Goal: Task Accomplishment & Management: Manage account settings

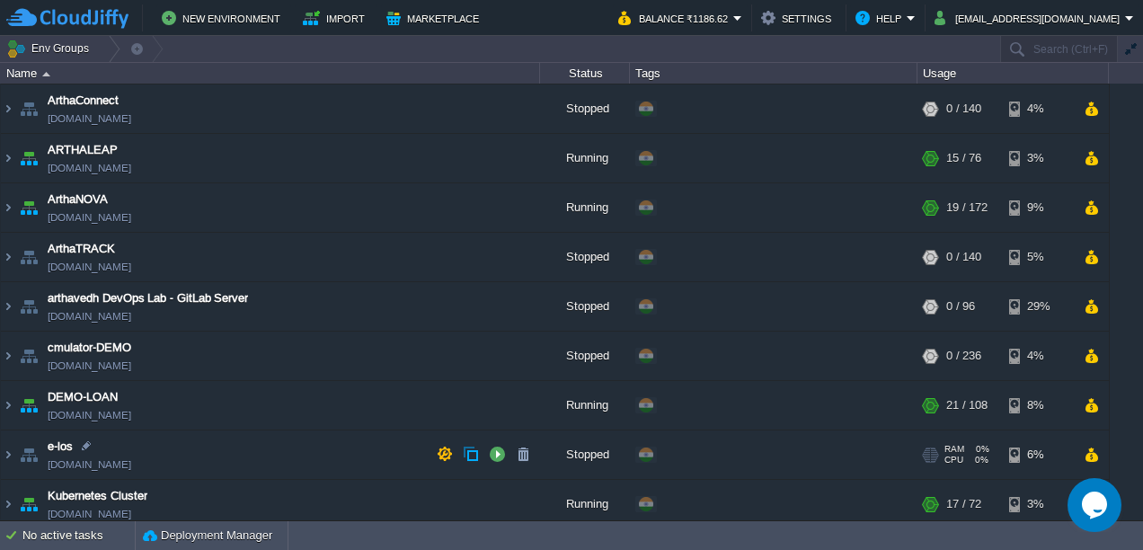
scroll to position [277, 0]
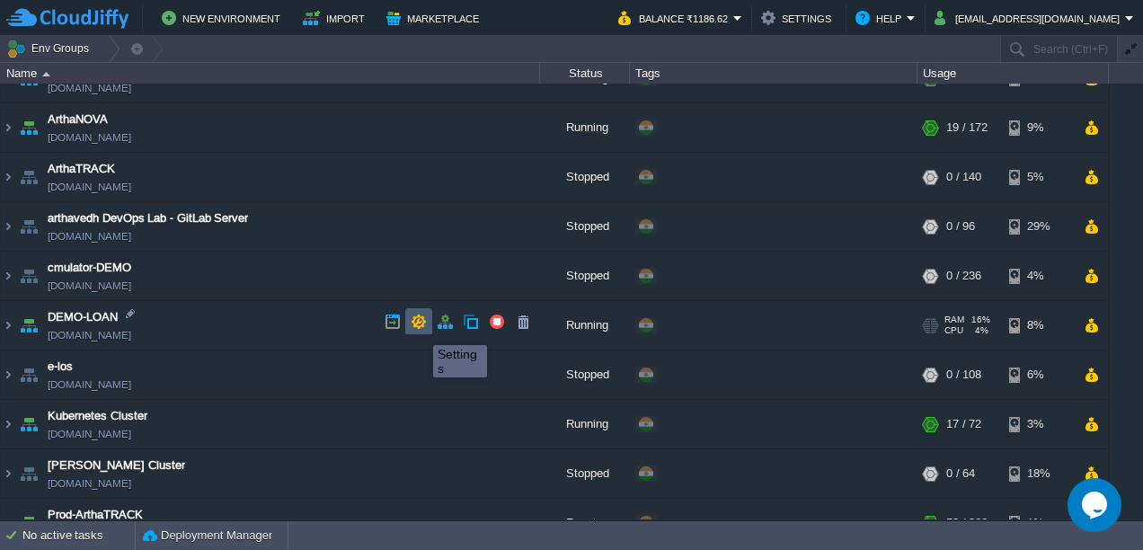
click at [420, 329] on button "button" at bounding box center [419, 322] width 16 height 16
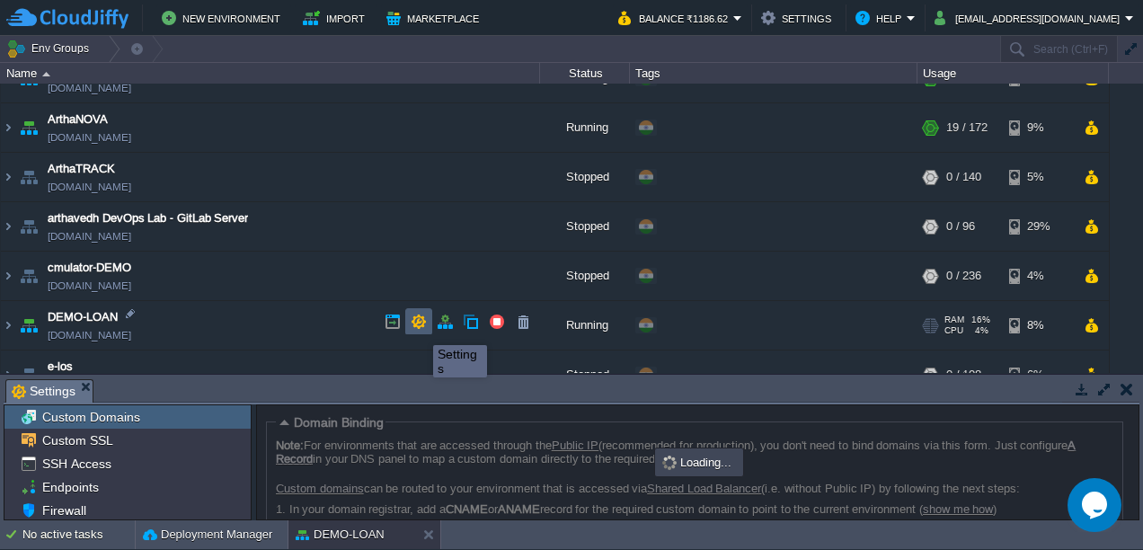
scroll to position [127, 0]
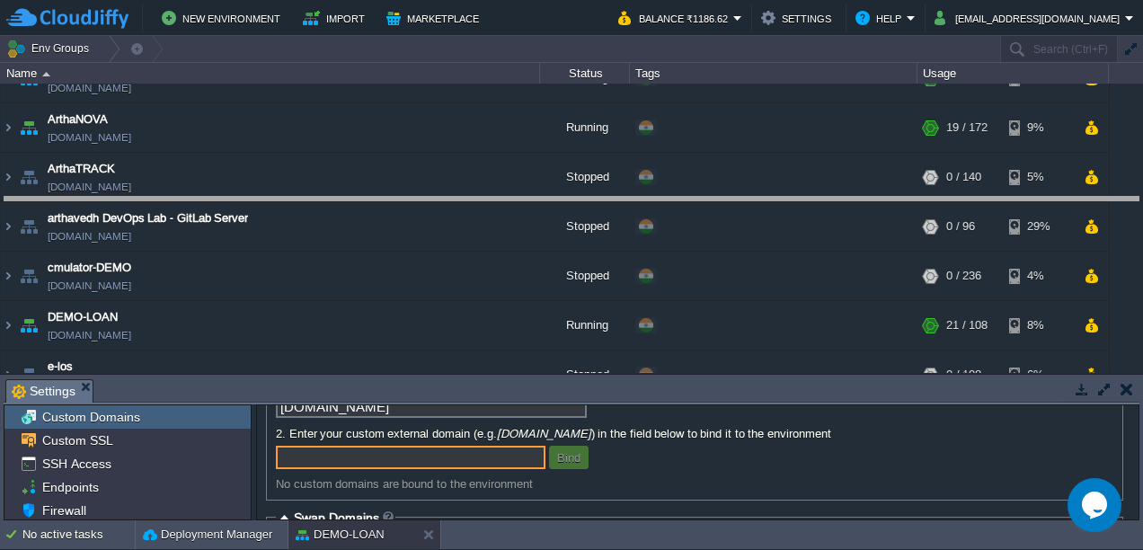
drag, startPoint x: 449, startPoint y: 384, endPoint x: 490, endPoint y: 173, distance: 214.3
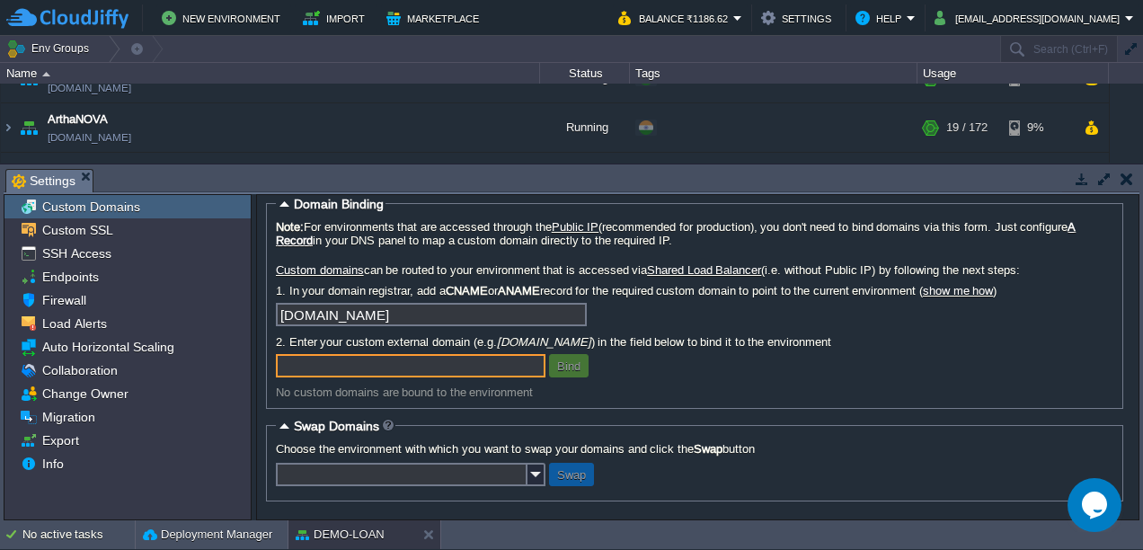
scroll to position [0, 0]
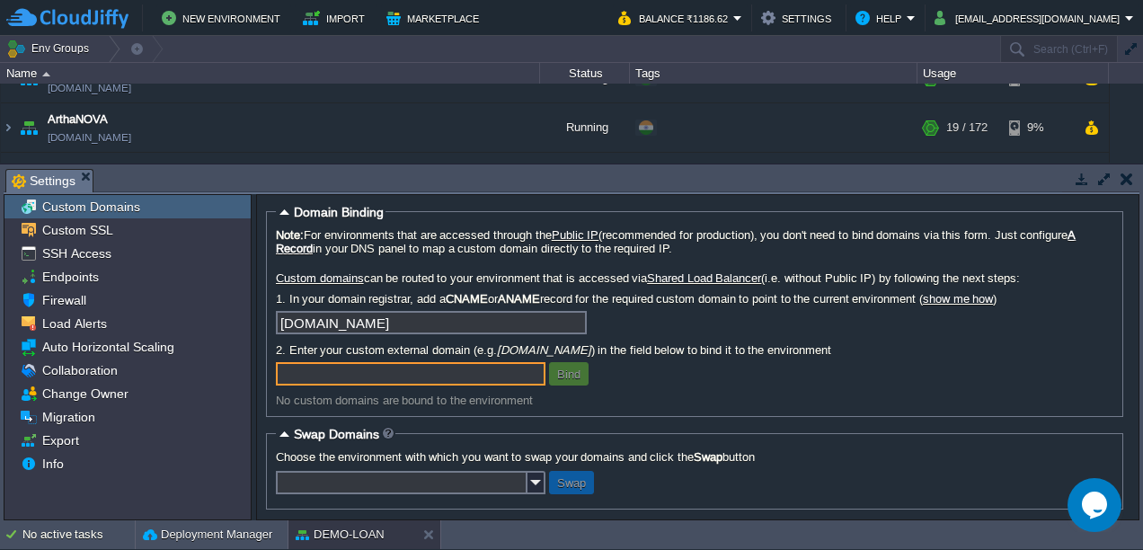
click at [414, 386] on input "text" at bounding box center [411, 373] width 270 height 23
click at [363, 385] on input "text" at bounding box center [411, 373] width 270 height 23
click at [1119, 182] on td at bounding box center [1126, 179] width 22 height 22
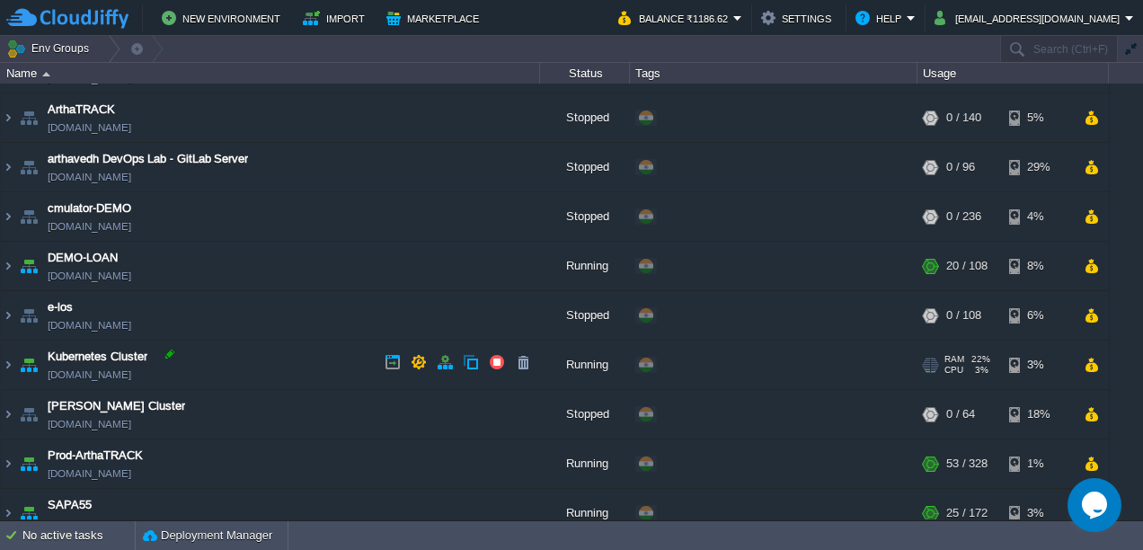
scroll to position [280, 0]
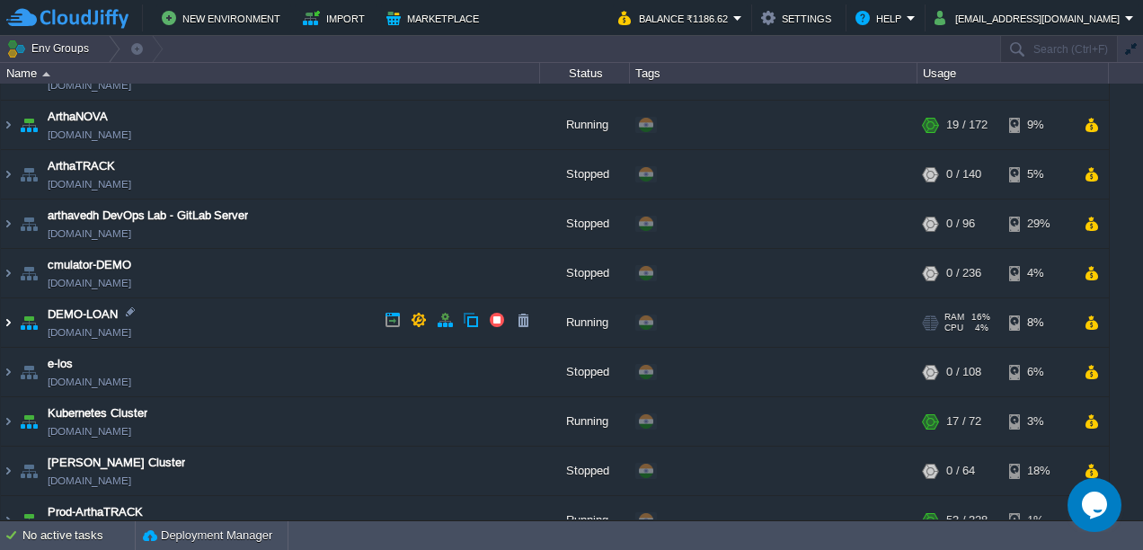
click at [13, 324] on img at bounding box center [8, 322] width 14 height 49
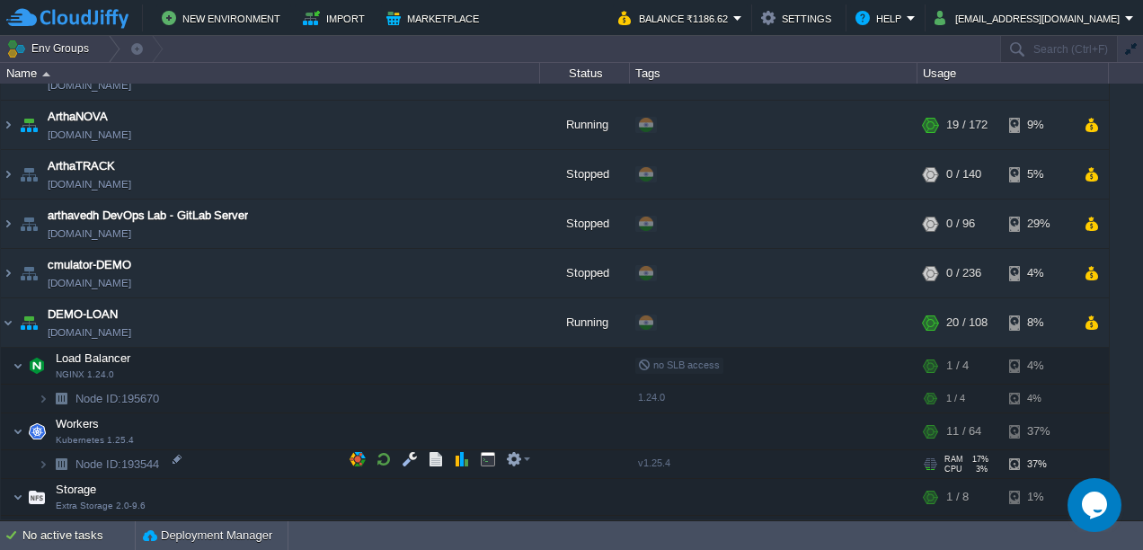
scroll to position [395, 0]
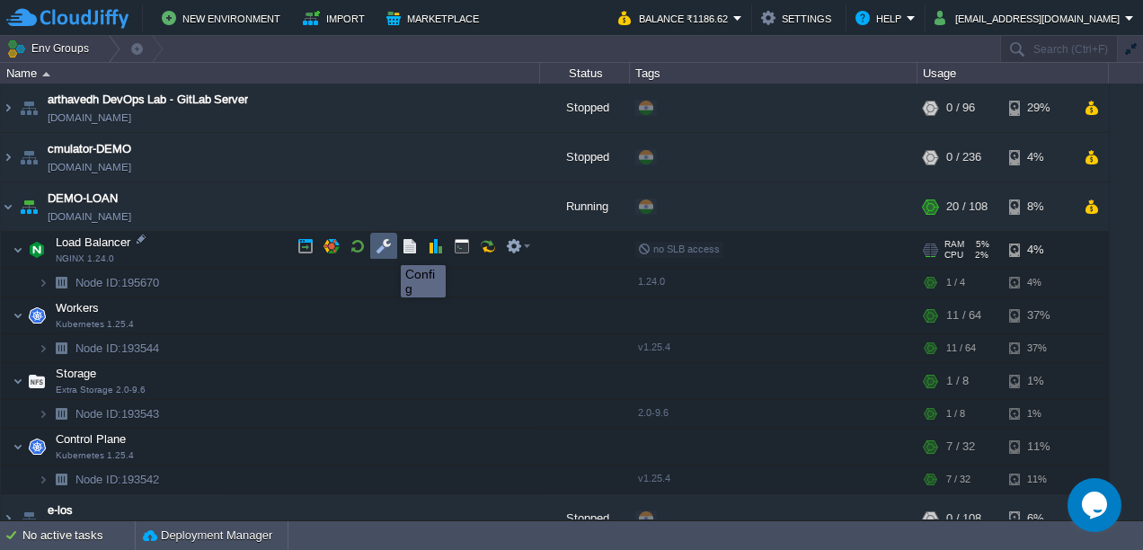
click at [387, 249] on button "button" at bounding box center [384, 246] width 16 height 16
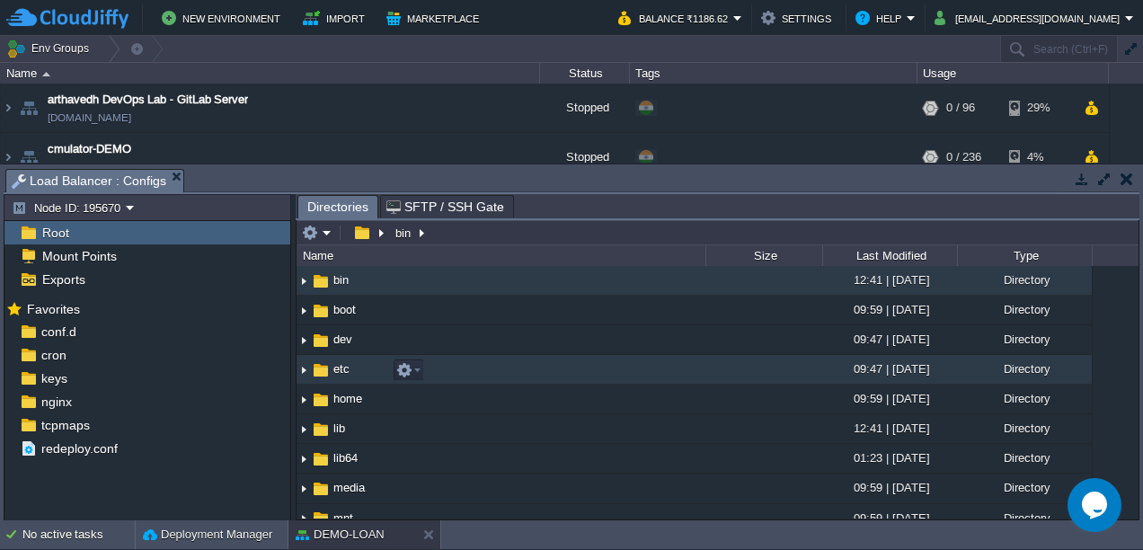
click at [307, 374] on img at bounding box center [304, 370] width 14 height 28
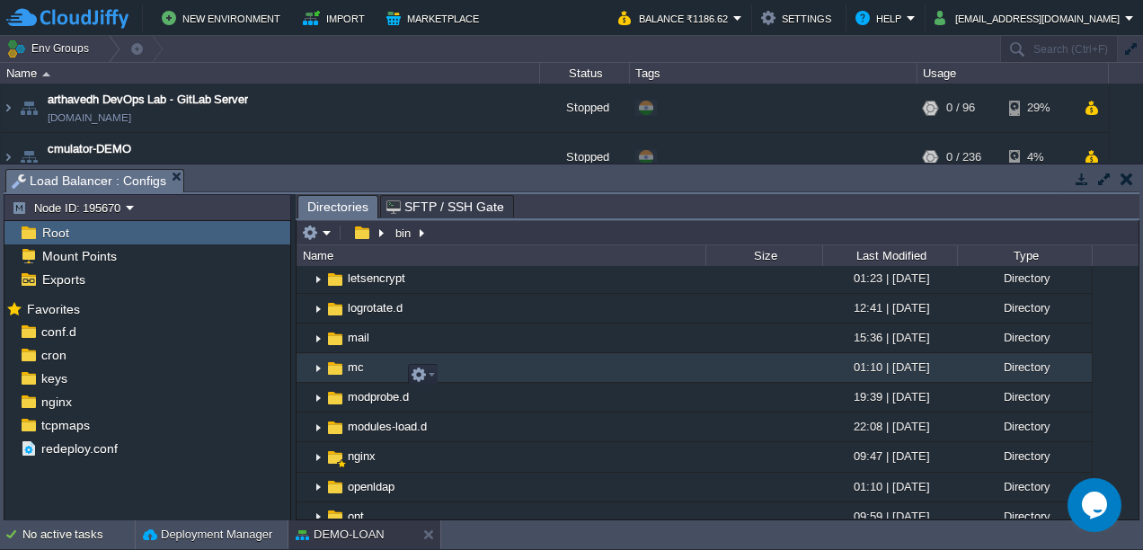
scroll to position [1013, 0]
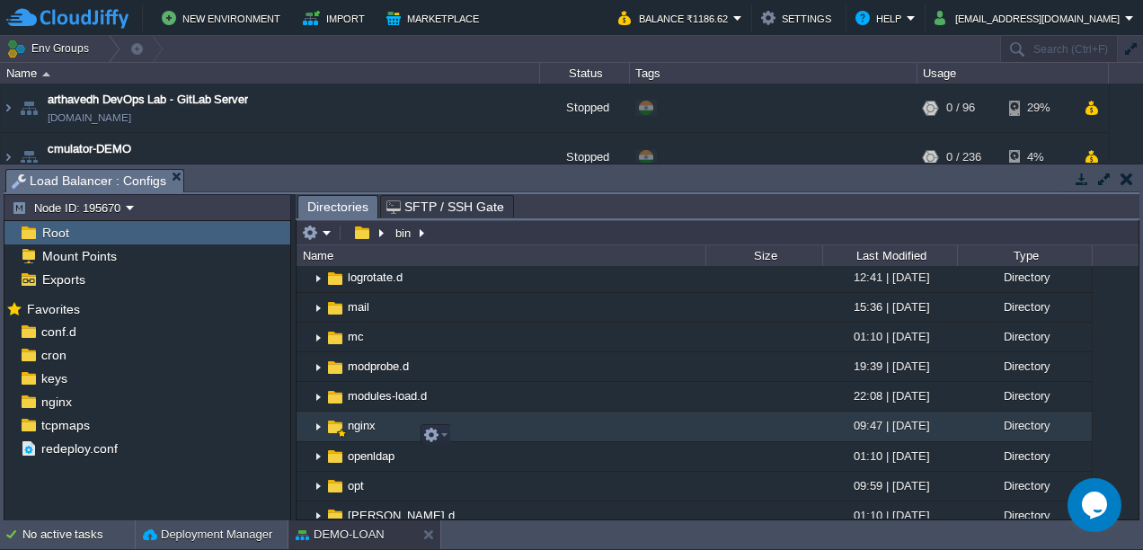
click at [318, 435] on img at bounding box center [318, 427] width 14 height 28
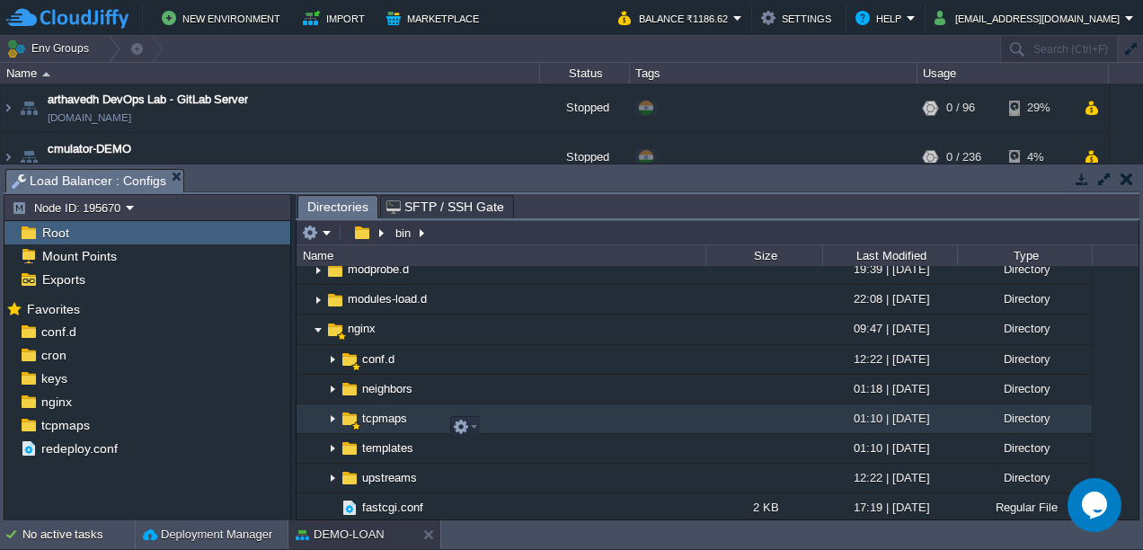
scroll to position [1108, 0]
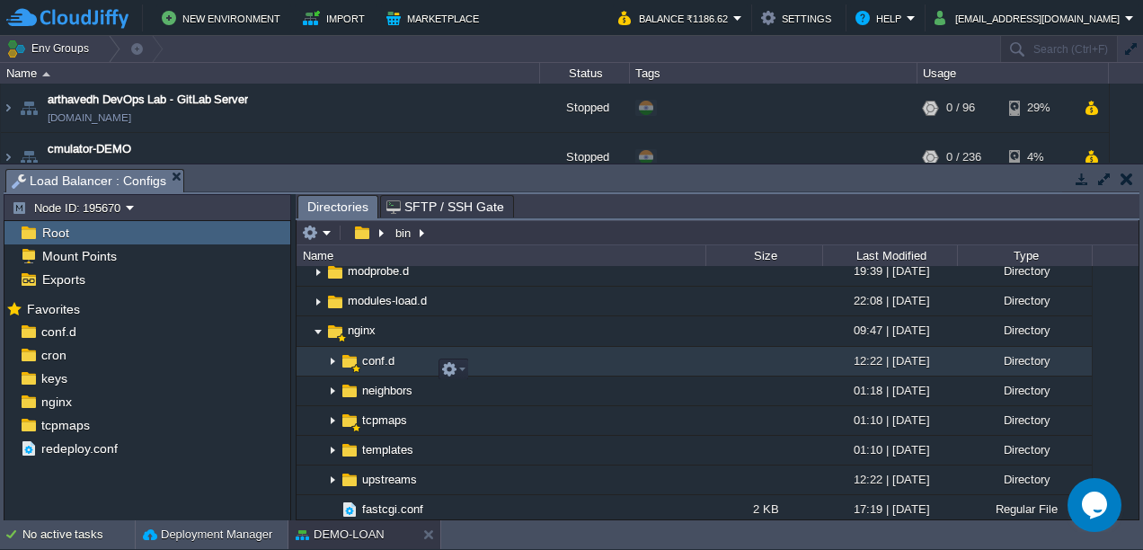
click at [333, 371] on img at bounding box center [332, 362] width 14 height 28
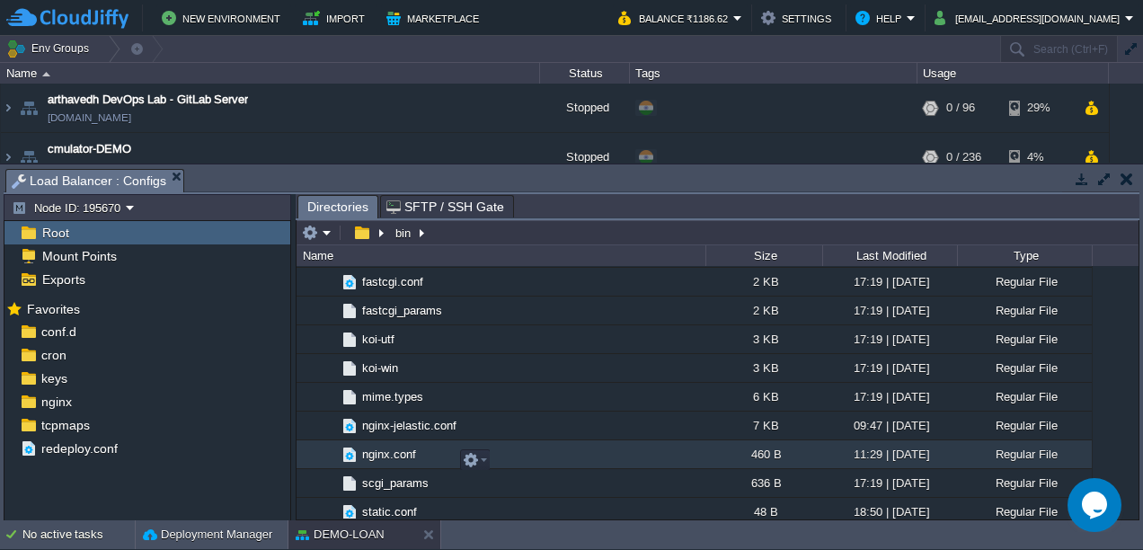
scroll to position [1539, 0]
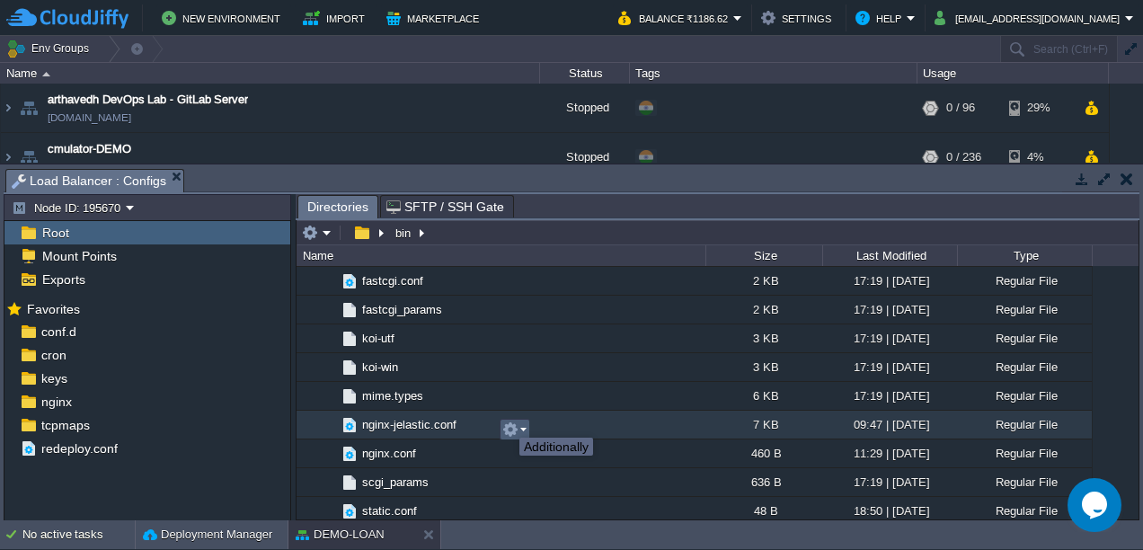
click at [506, 422] on button "button" at bounding box center [510, 430] width 16 height 16
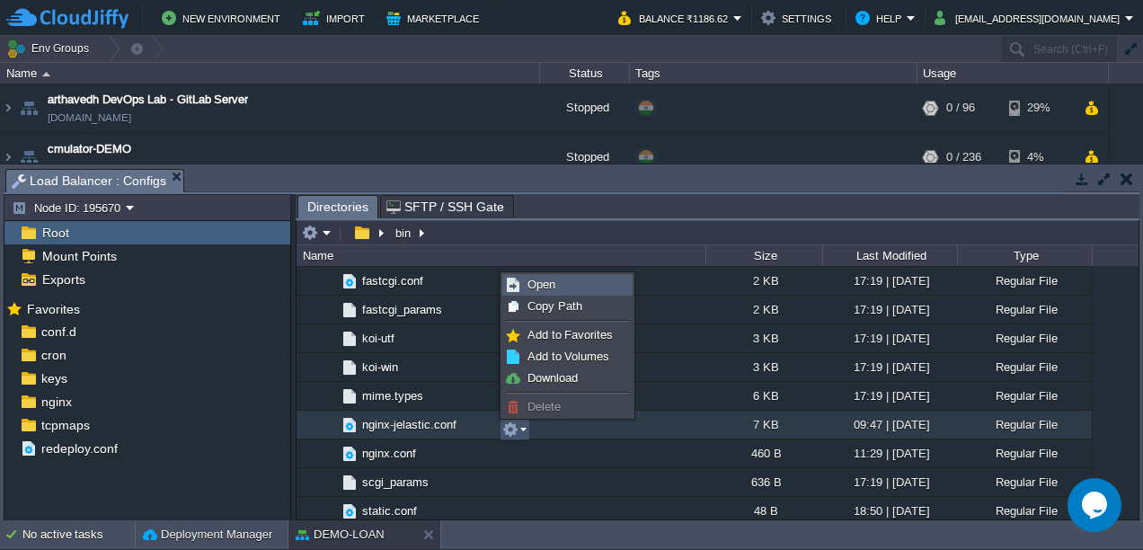
click at [542, 280] on span "Open" at bounding box center [542, 284] width 28 height 13
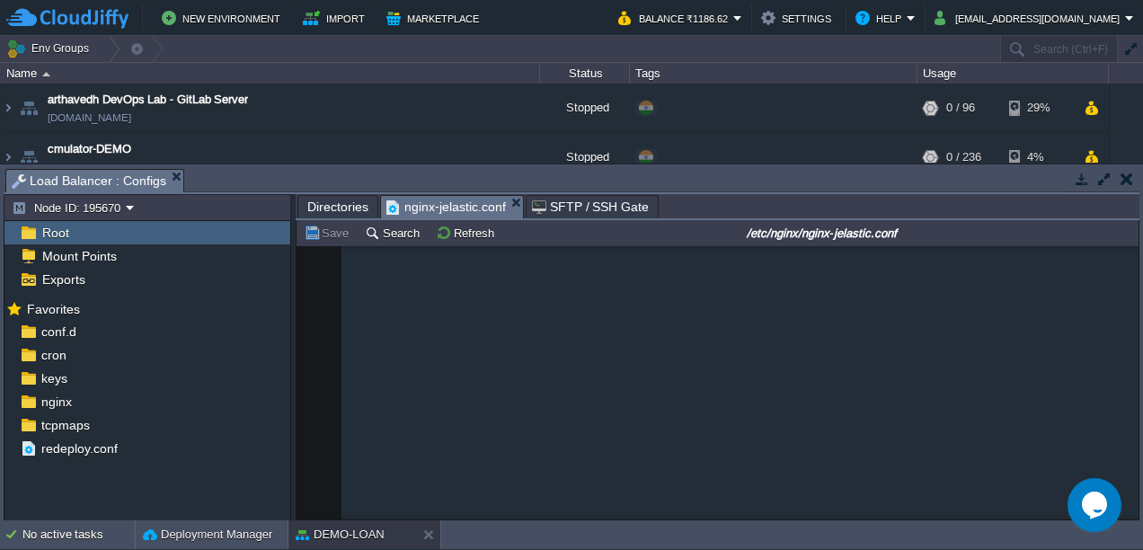
scroll to position [0, 0]
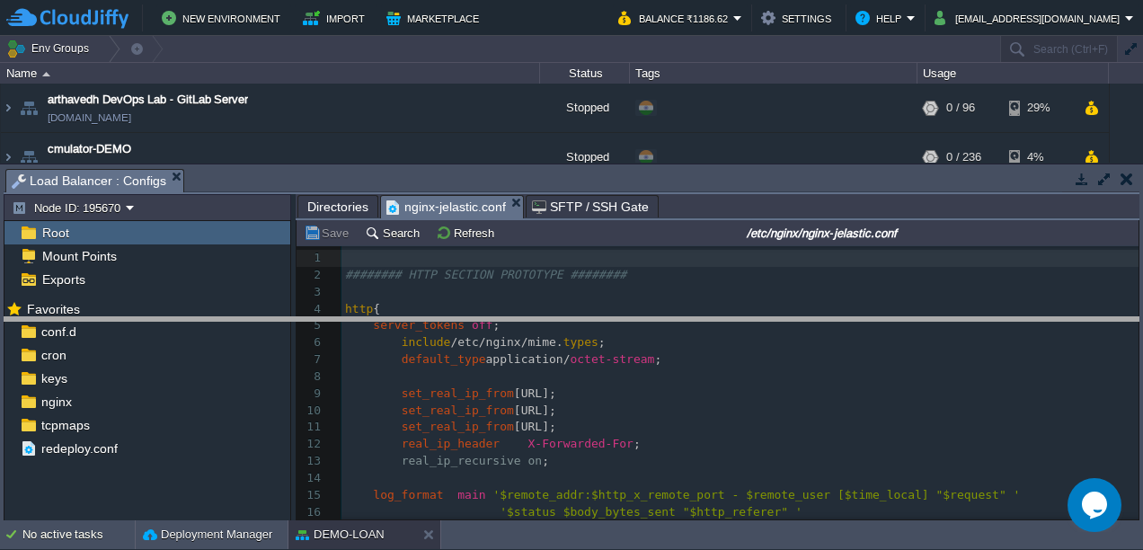
drag, startPoint x: 690, startPoint y: 182, endPoint x: 676, endPoint y: 333, distance: 150.8
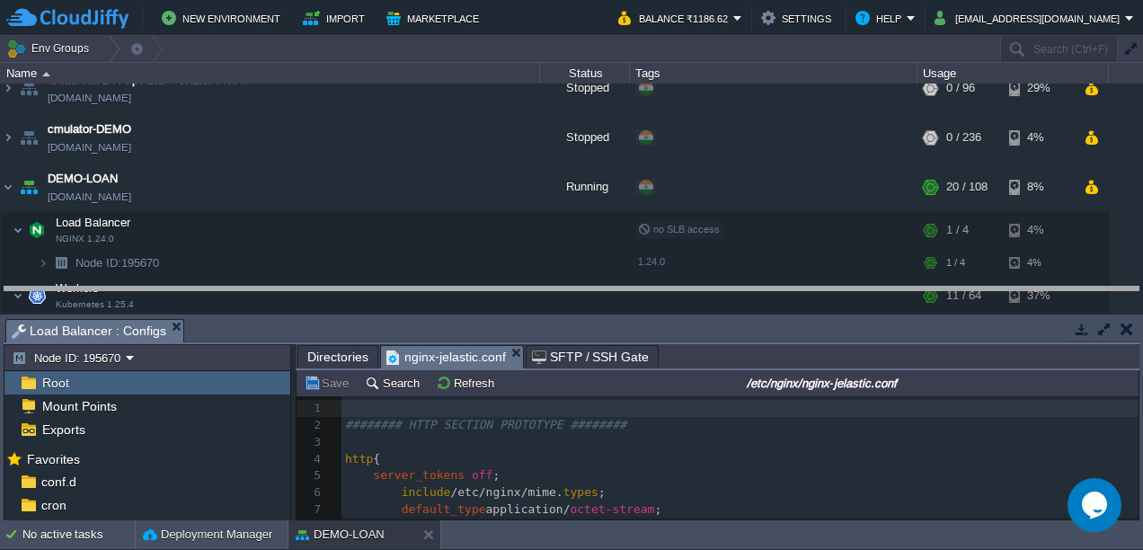
drag, startPoint x: 329, startPoint y: 336, endPoint x: 333, endPoint y: 293, distance: 43.4
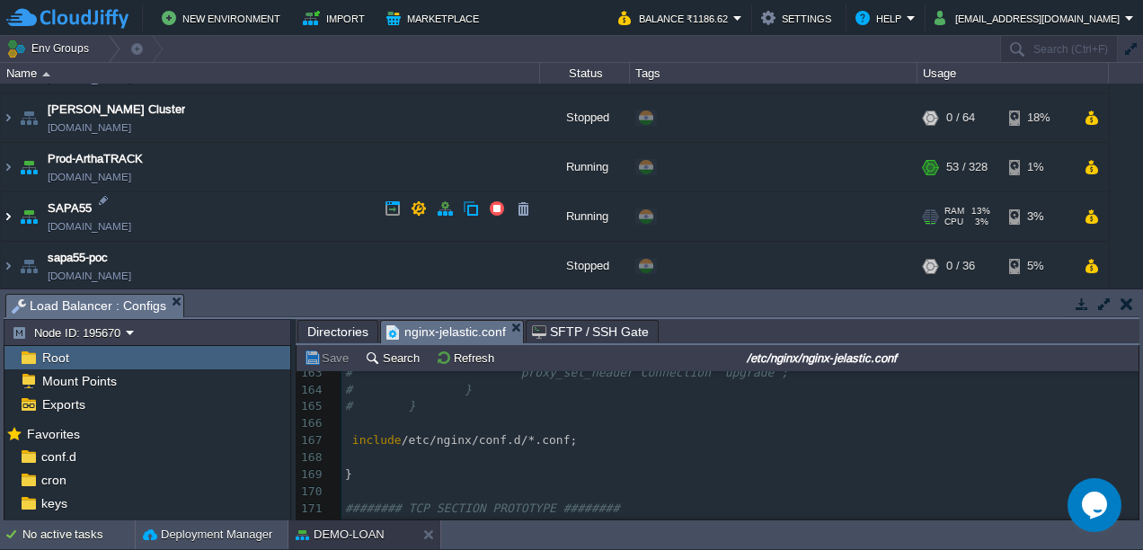
click at [13, 210] on img at bounding box center [8, 216] width 14 height 49
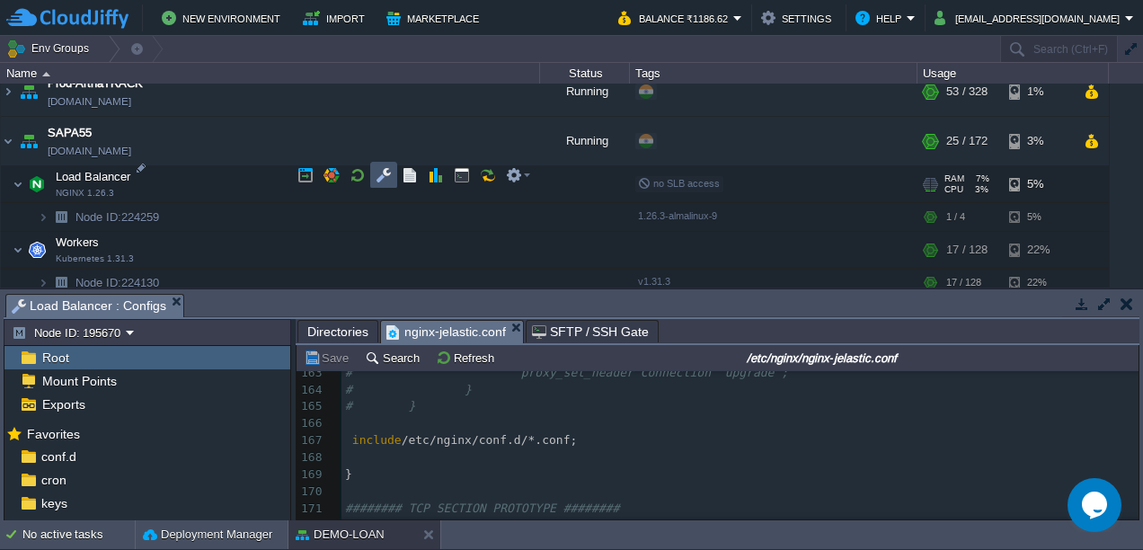
click at [376, 178] on button "button" at bounding box center [384, 175] width 16 height 16
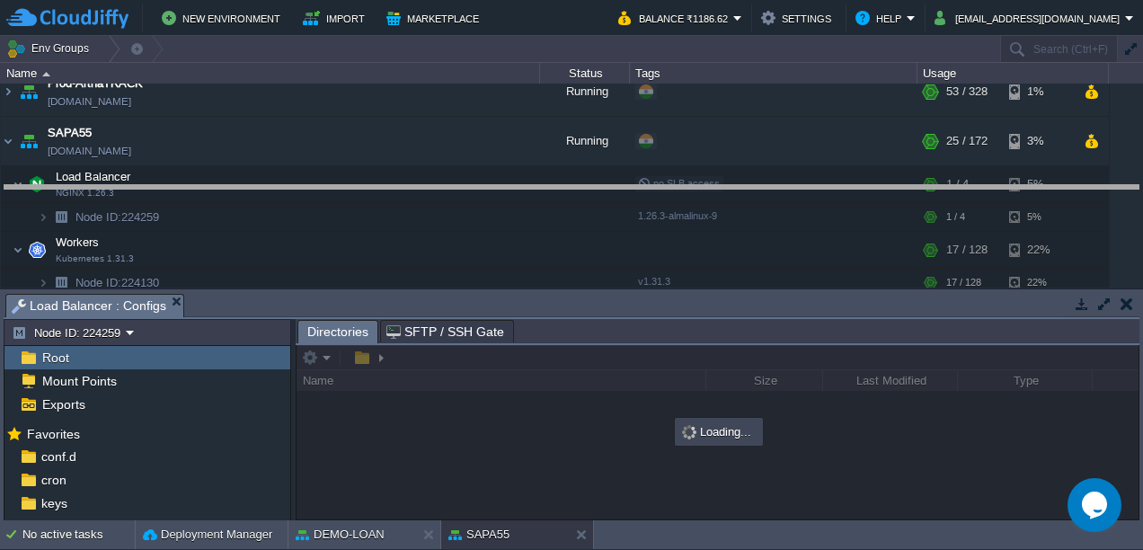
drag, startPoint x: 519, startPoint y: 306, endPoint x: 549, endPoint y: 191, distance: 118.2
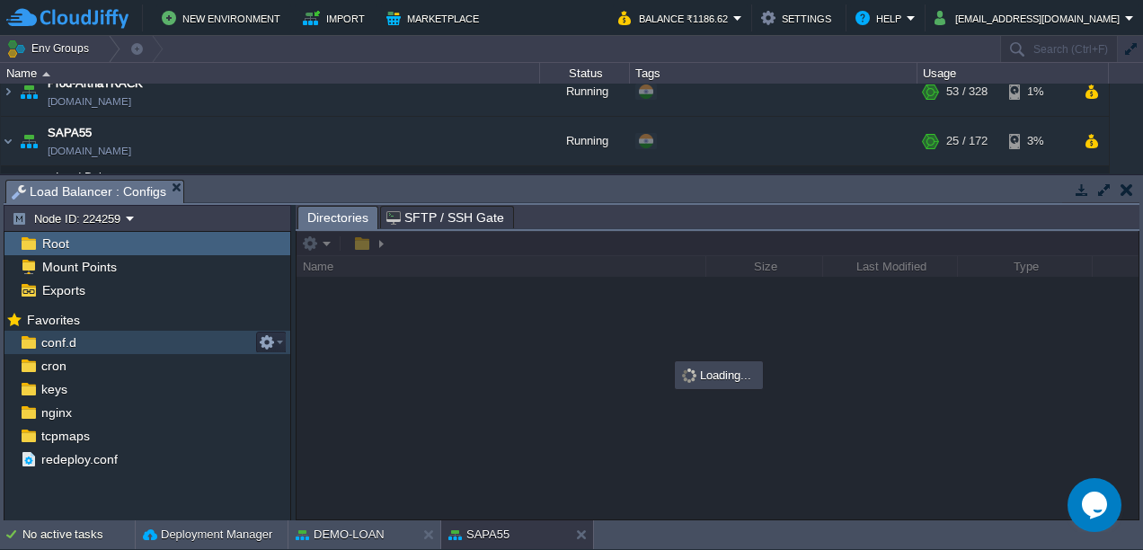
click at [65, 351] on div "conf.d" at bounding box center [147, 342] width 286 height 23
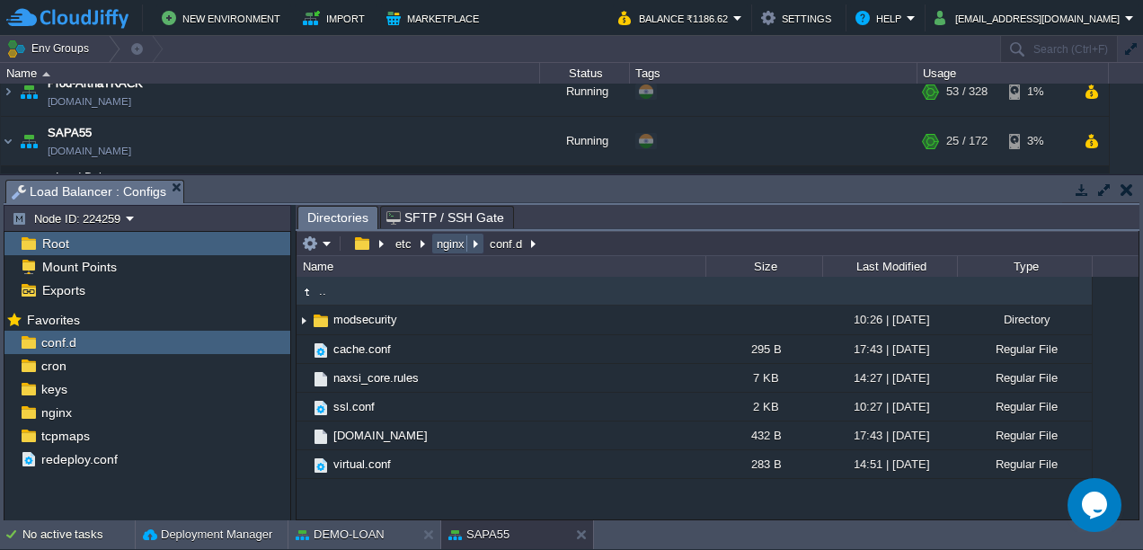
click at [444, 235] on button "nginx" at bounding box center [451, 243] width 35 height 16
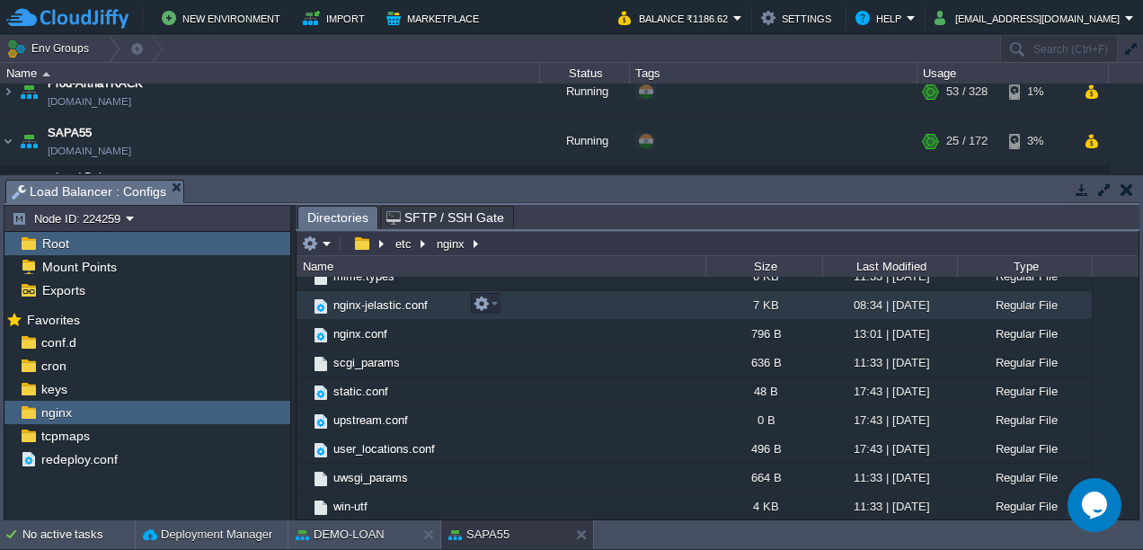
click at [375, 306] on span "nginx-jelastic.conf" at bounding box center [381, 305] width 100 height 15
click at [486, 302] on button "button" at bounding box center [482, 304] width 16 height 16
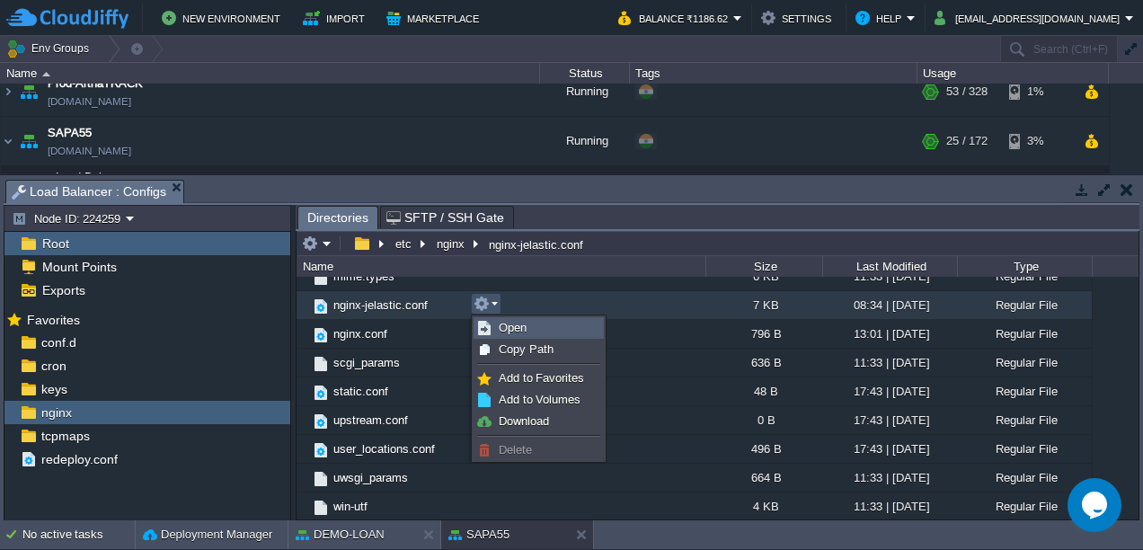
click at [506, 318] on link "Open" at bounding box center [539, 328] width 129 height 20
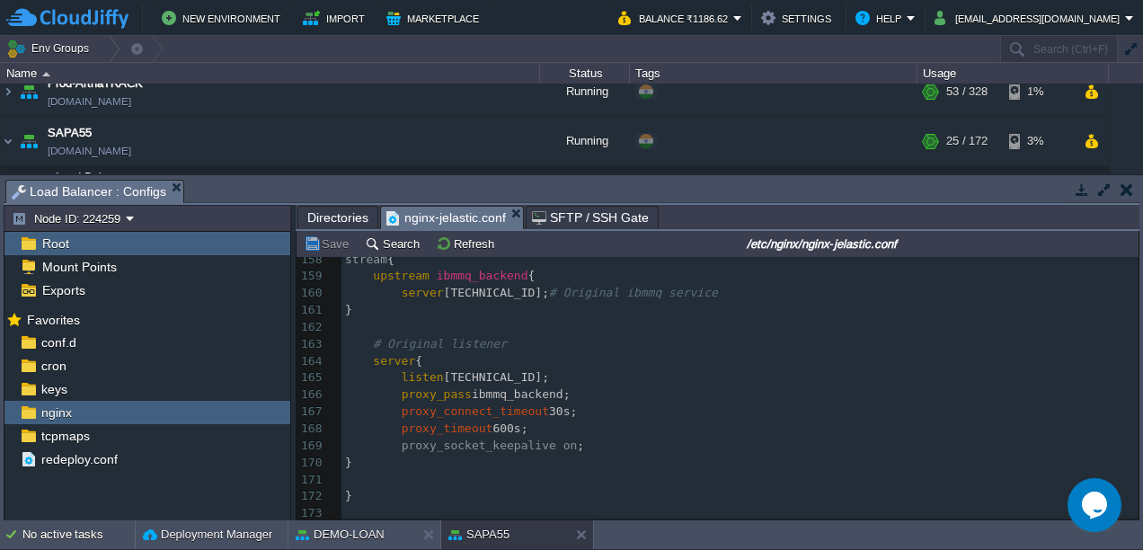
scroll to position [2044, 0]
click at [1128, 191] on button "button" at bounding box center [1127, 190] width 13 height 16
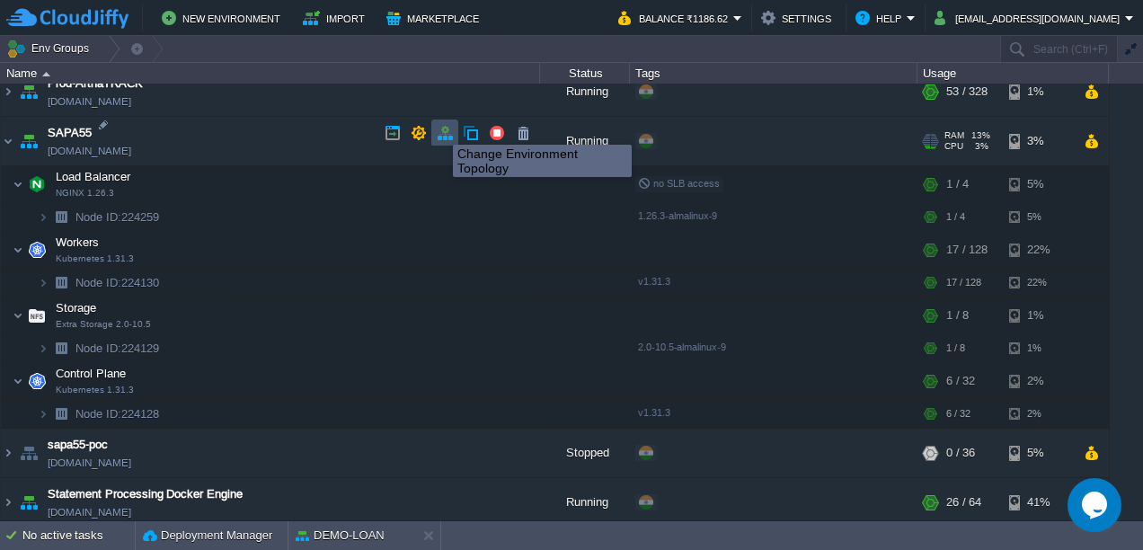
click at [451, 129] on button "button" at bounding box center [445, 133] width 16 height 16
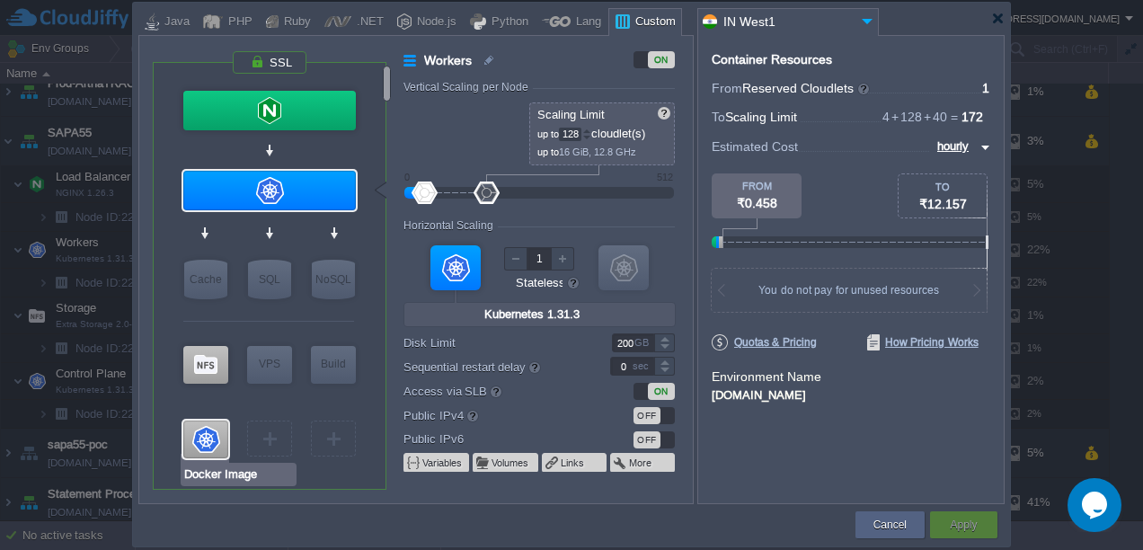
type input "NGINX 1.26.3"
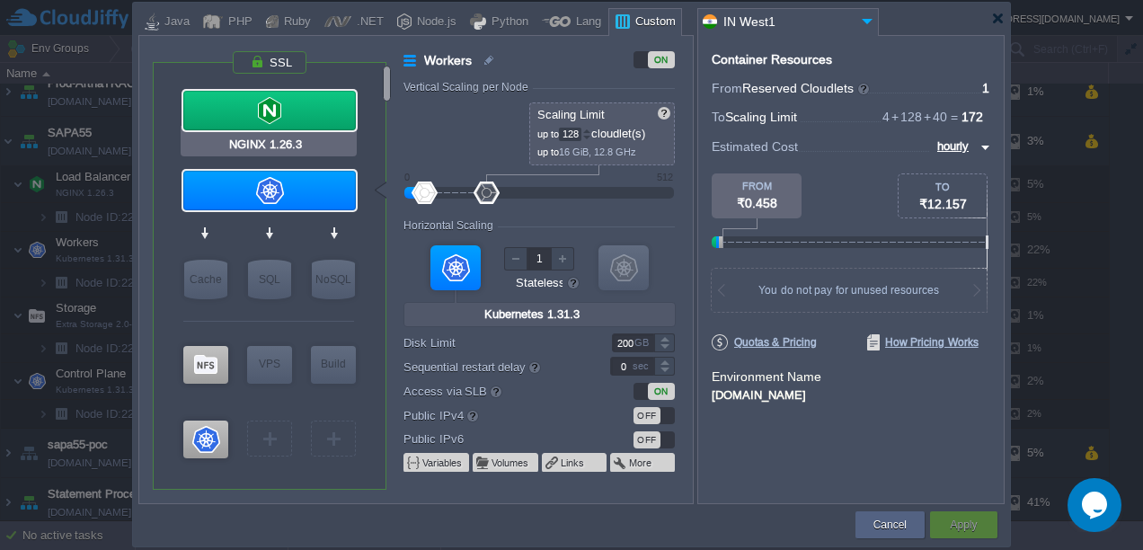
click at [304, 110] on div at bounding box center [269, 111] width 173 height 40
type input "Load Balancer"
type input "1"
type input "4"
type input "NGINX 1.26.3"
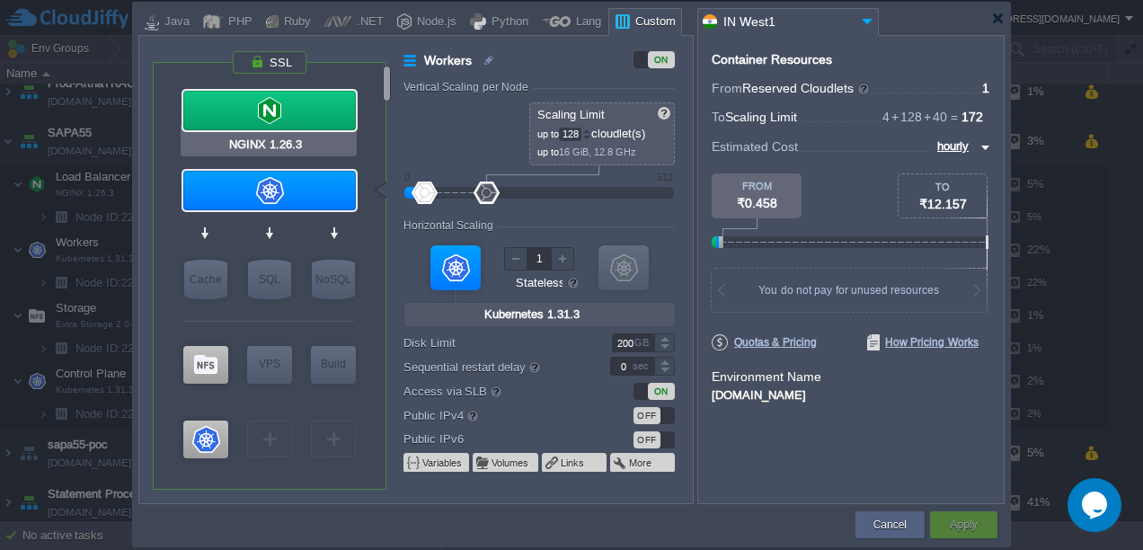
type input "null"
type input "1.26.3-almalin..."
type input "Stateful"
type input "20"
type input "30"
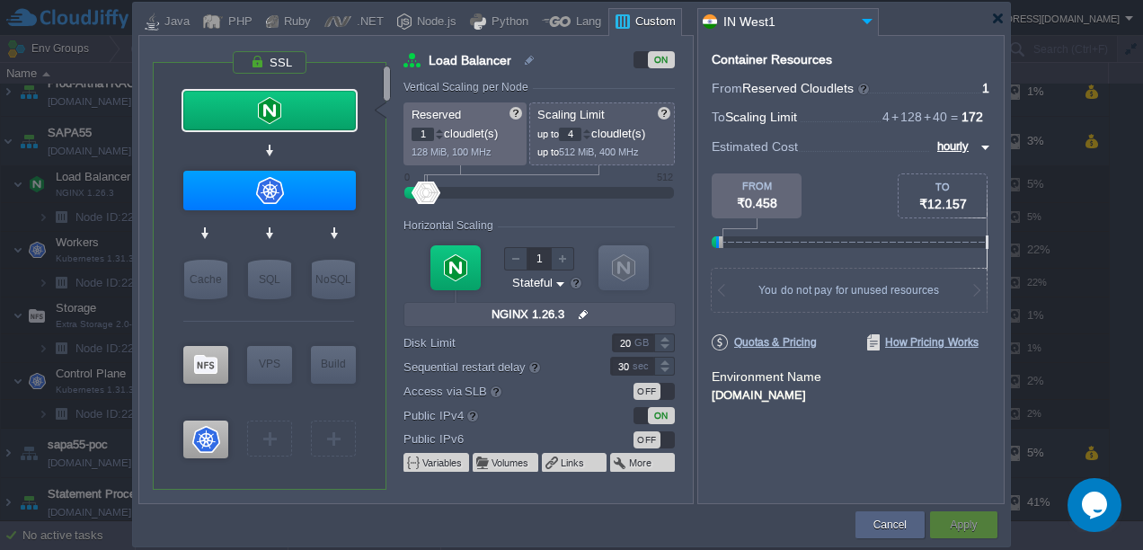
click at [769, 399] on div "[DOMAIN_NAME]" at bounding box center [851, 394] width 279 height 16
click at [646, 464] on button "More" at bounding box center [641, 463] width 24 height 14
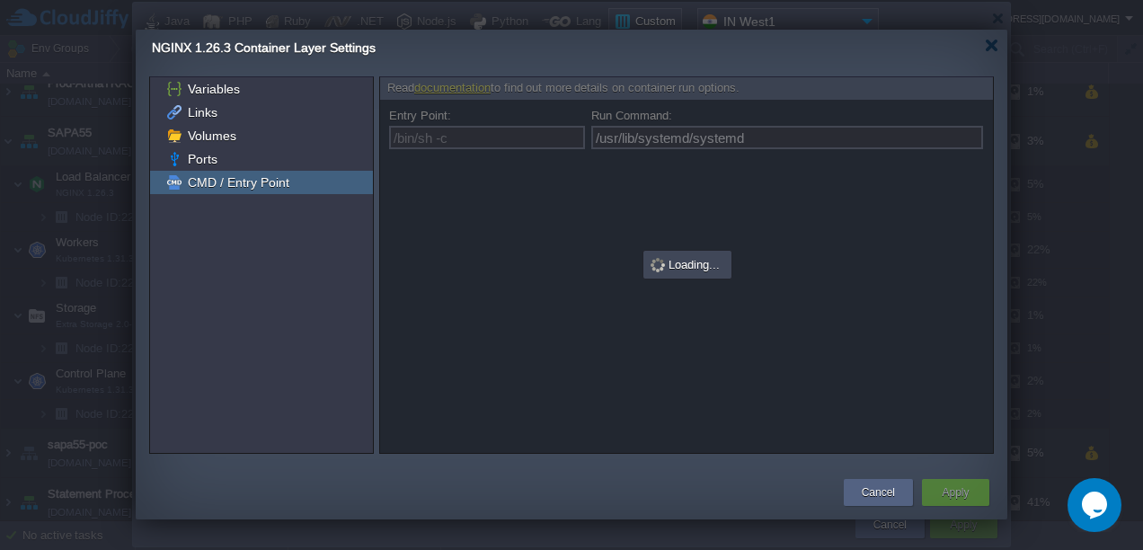
type input "/bin/sh -c"
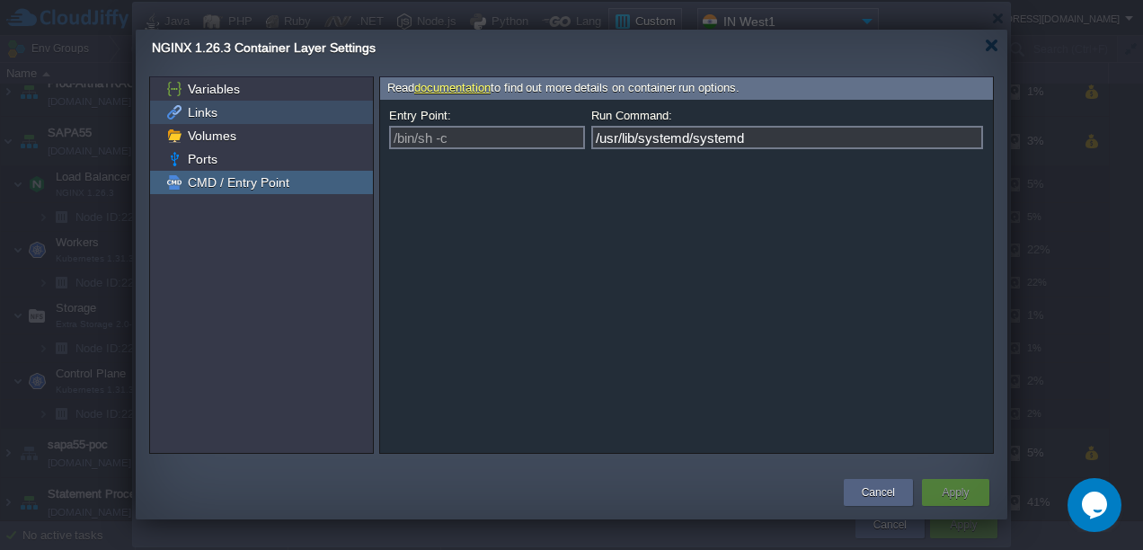
click at [200, 115] on span "Links" at bounding box center [202, 112] width 36 height 16
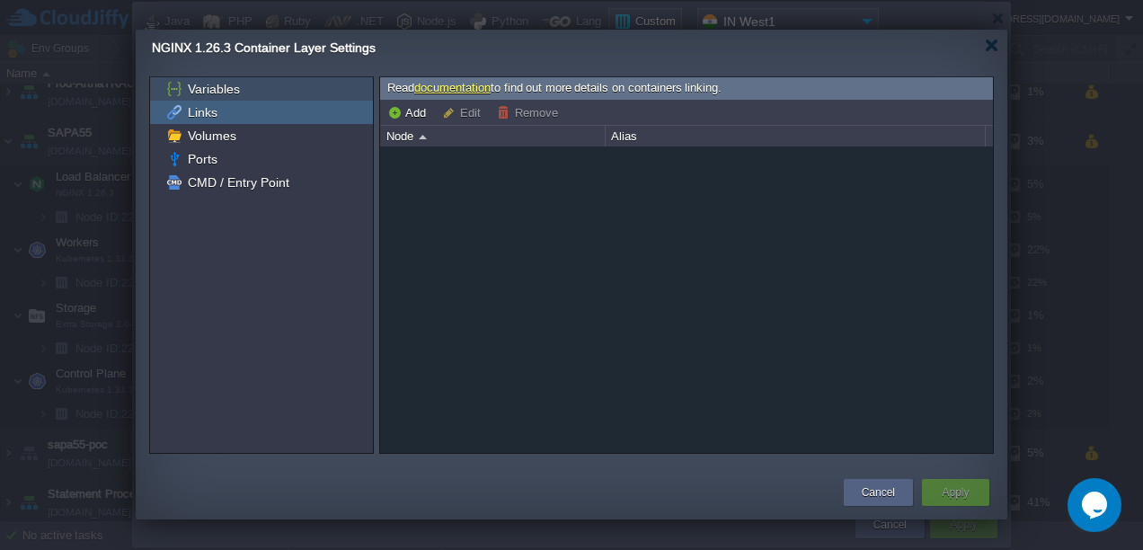
click at [203, 93] on span "Variables" at bounding box center [213, 89] width 58 height 16
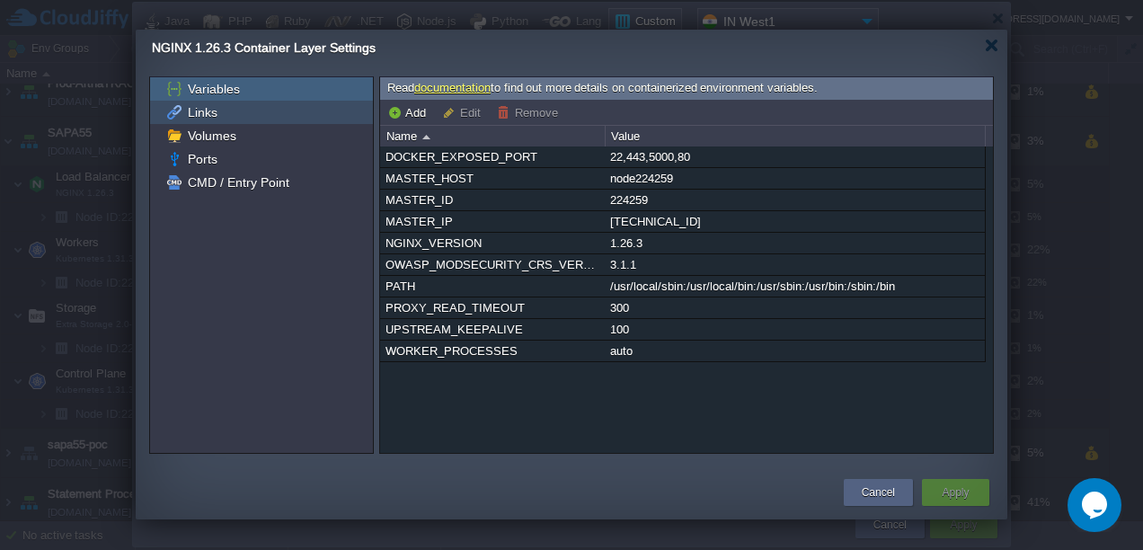
click at [203, 114] on span "Links" at bounding box center [202, 112] width 36 height 16
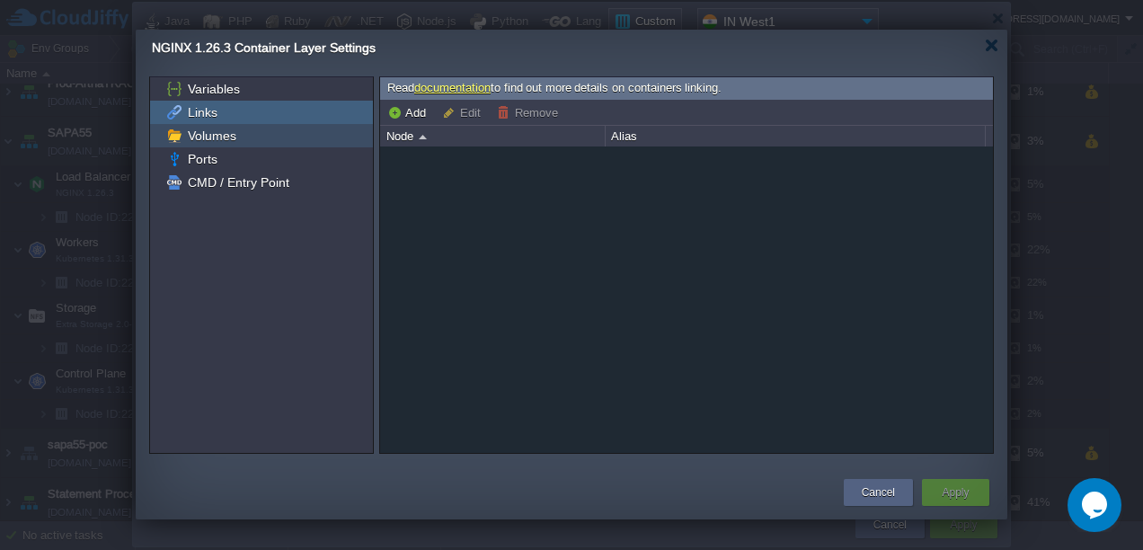
click at [203, 140] on span "Volumes" at bounding box center [211, 136] width 55 height 16
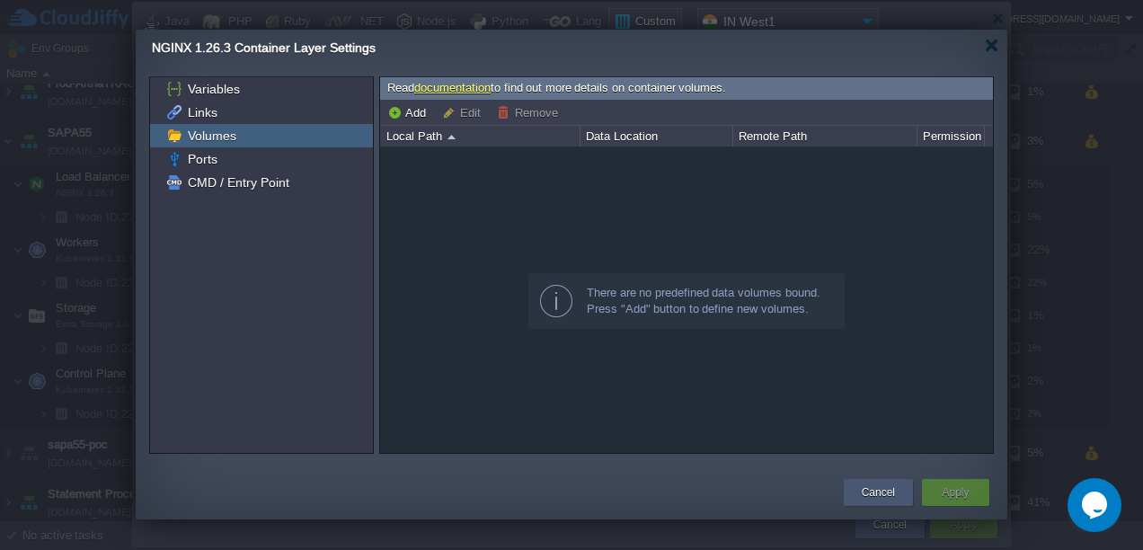
click at [884, 489] on button "Cancel" at bounding box center [878, 493] width 33 height 18
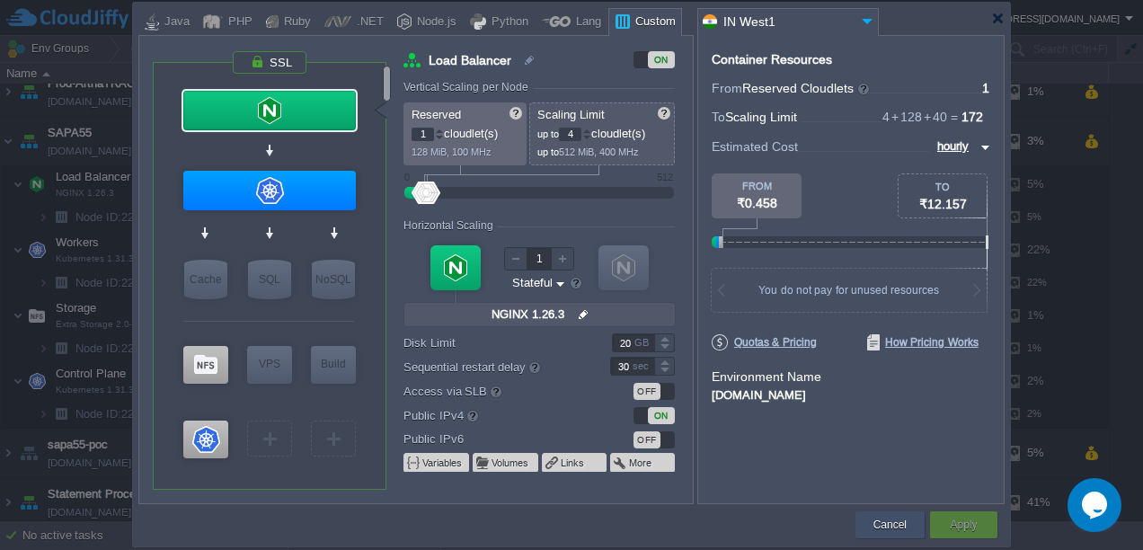
click at [897, 528] on button "Cancel" at bounding box center [890, 525] width 33 height 18
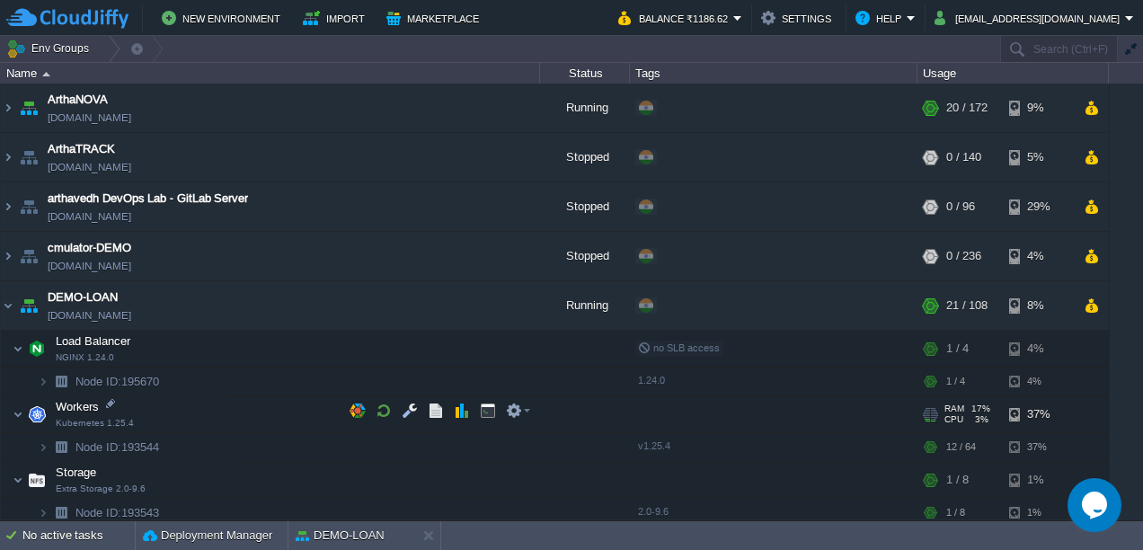
scroll to position [296, 0]
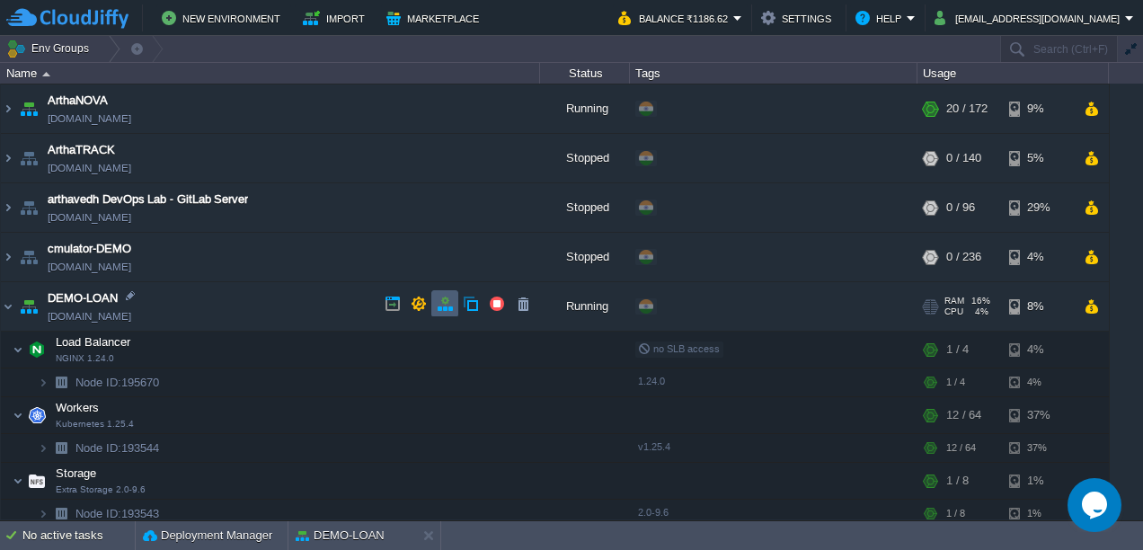
click at [435, 298] on td at bounding box center [444, 303] width 27 height 27
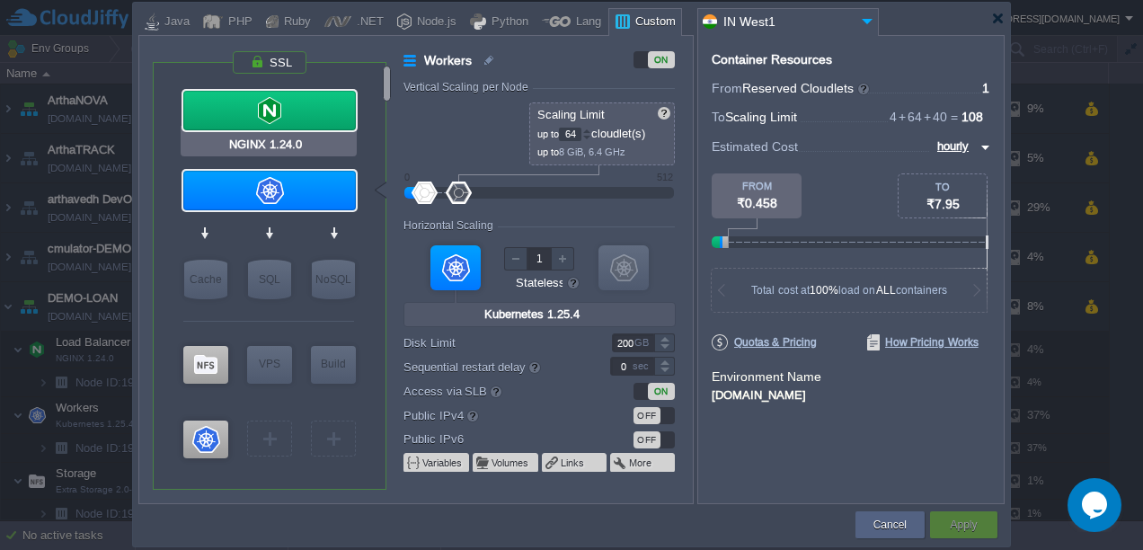
click at [268, 84] on div "VM Balancing VM Application Servers VM Cache VM SQL VM NoSQL VM Storage VM VPS …" at bounding box center [270, 276] width 234 height 427
click at [280, 116] on div at bounding box center [269, 111] width 173 height 40
type input "Load Balancer"
type input "1"
type input "4"
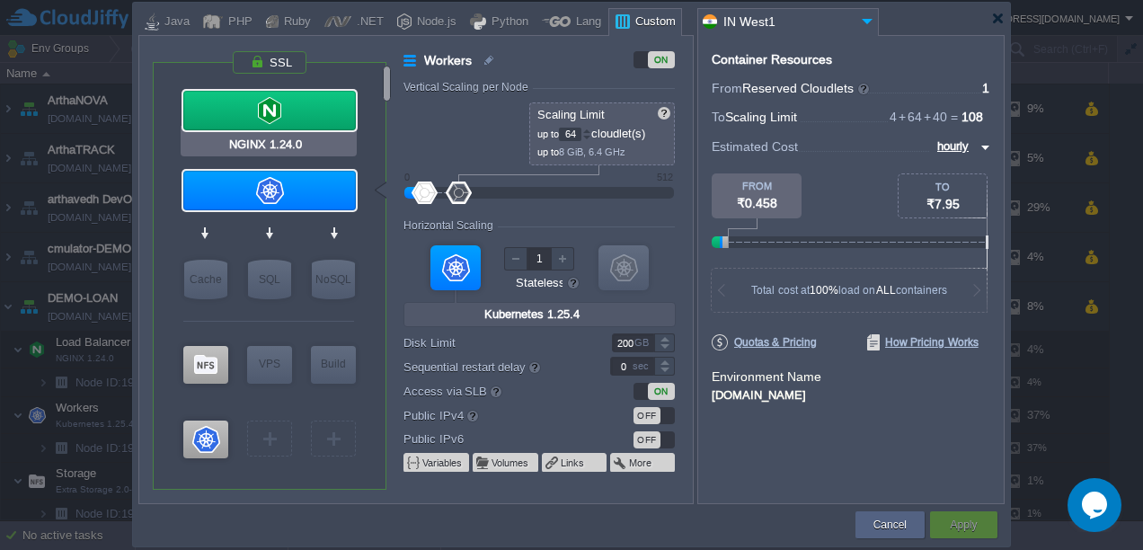
type input "NGINX 1.24.0"
type input "null"
type input "1.24.0"
type input "Stateful"
type input "20"
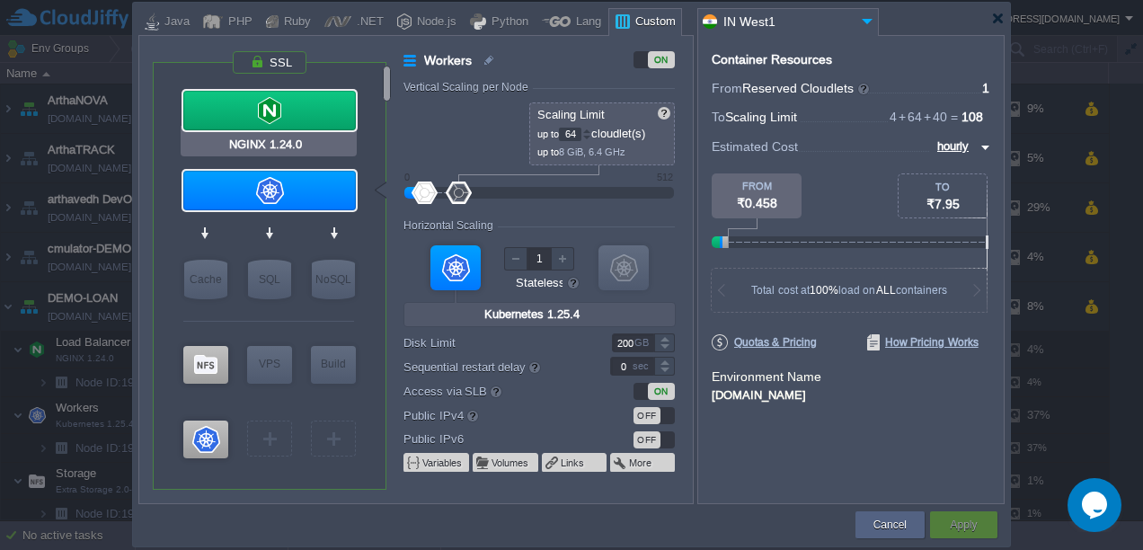
type input "30"
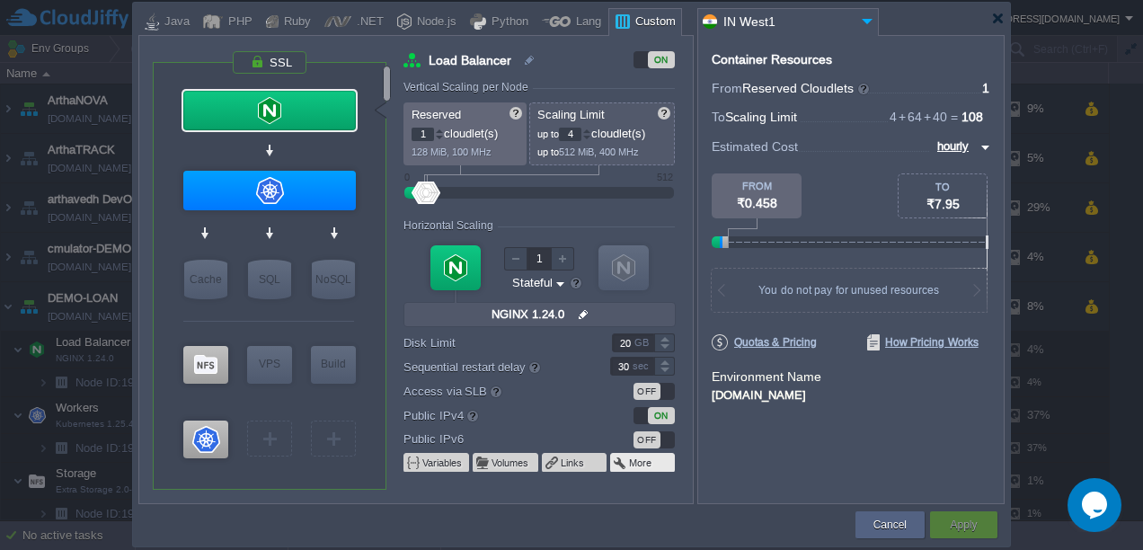
click at [627, 468] on span at bounding box center [621, 463] width 16 height 14
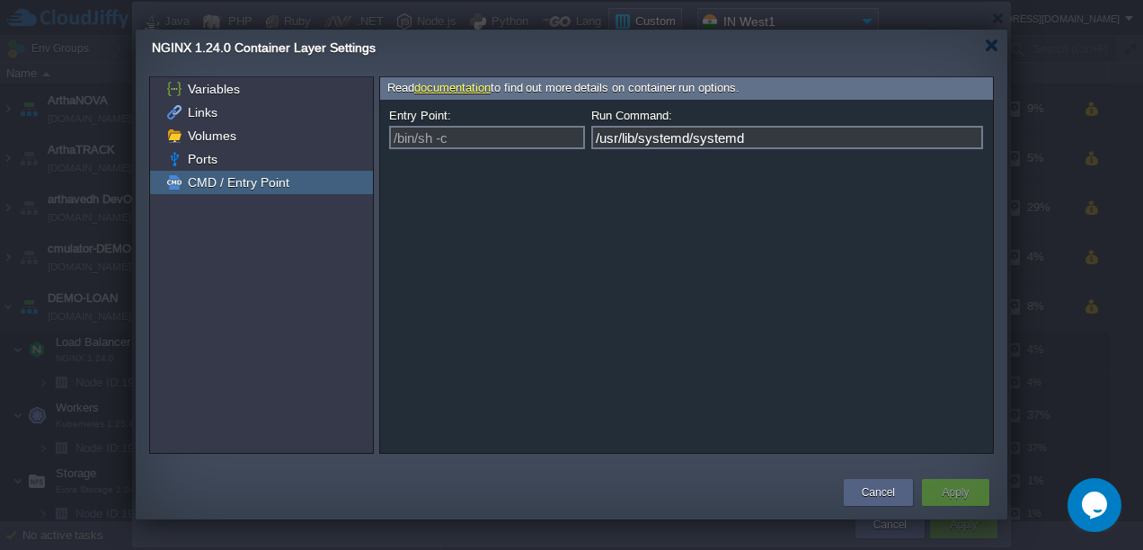
type input "/bin/sh -c"
click at [209, 164] on span "Ports" at bounding box center [202, 159] width 36 height 16
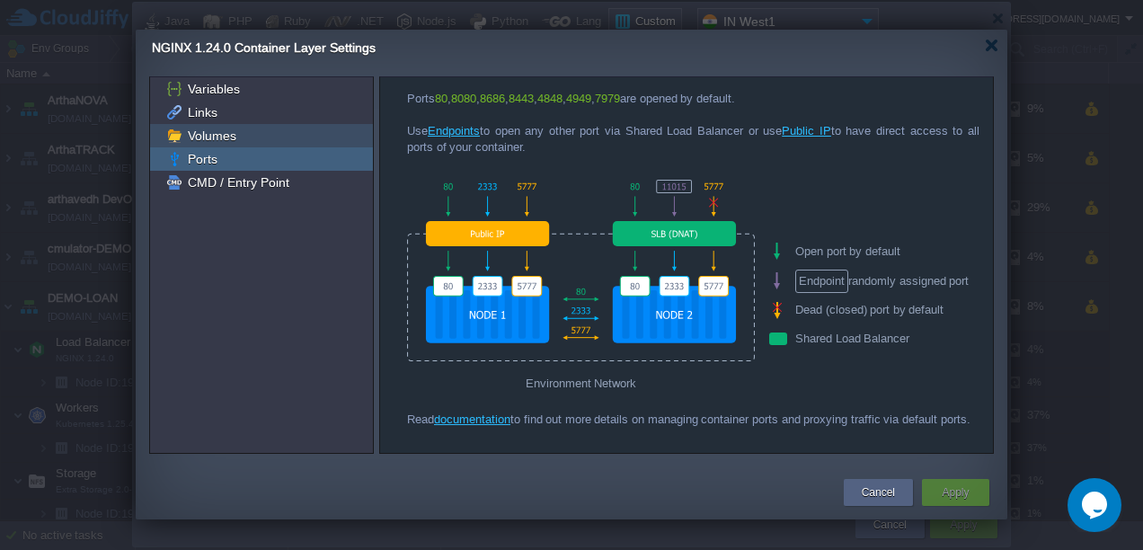
click at [212, 146] on div "Volumes" at bounding box center [261, 135] width 223 height 23
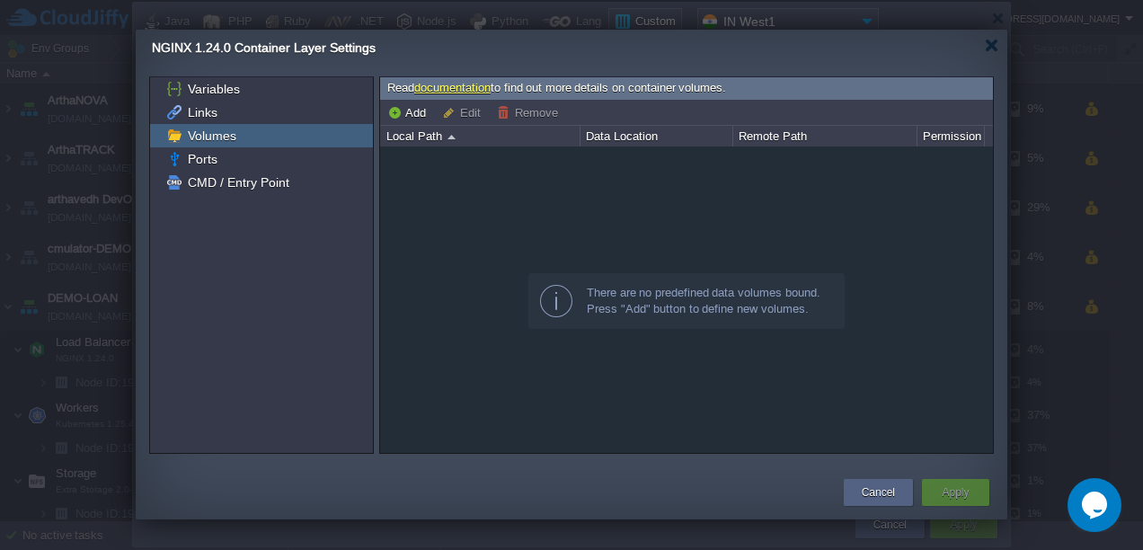
click at [212, 124] on div "Volumes" at bounding box center [261, 135] width 223 height 23
click at [205, 110] on span "Links" at bounding box center [202, 112] width 36 height 16
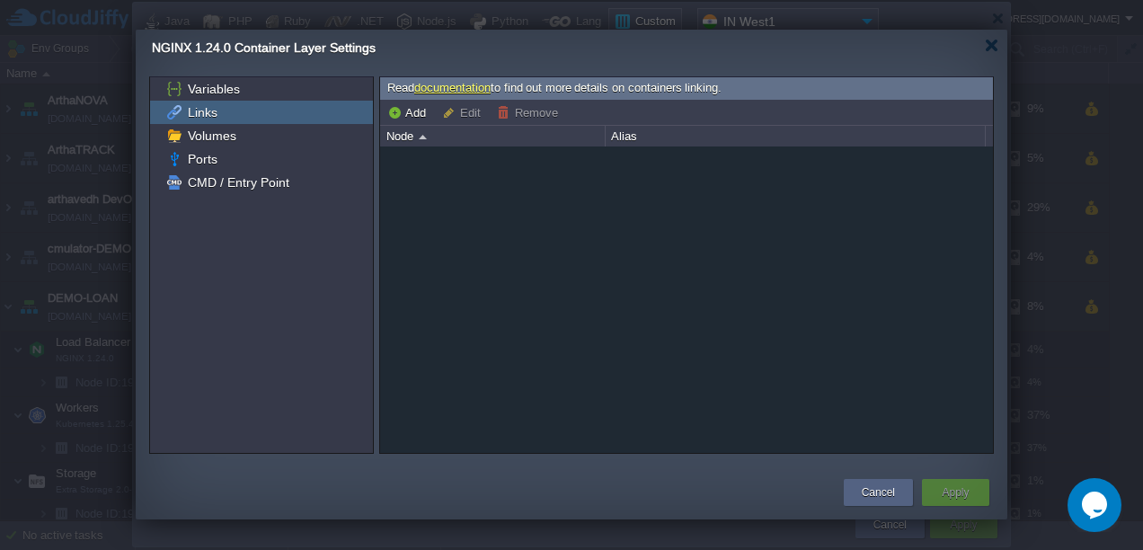
click at [200, 101] on div "Links" at bounding box center [261, 112] width 223 height 23
click at [200, 95] on span "Variables" at bounding box center [213, 89] width 58 height 16
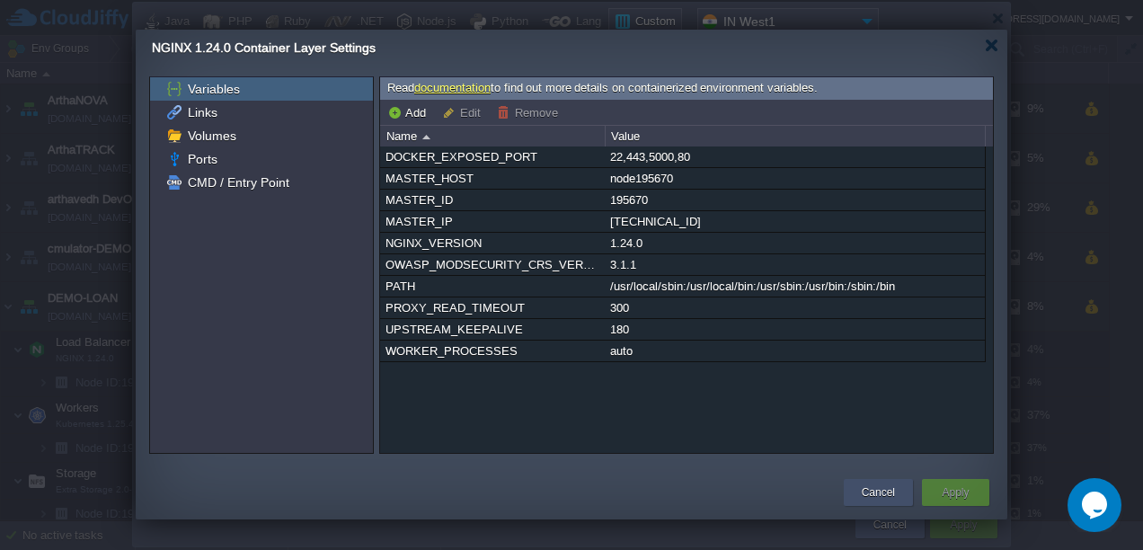
click at [879, 497] on button "Cancel" at bounding box center [878, 493] width 33 height 18
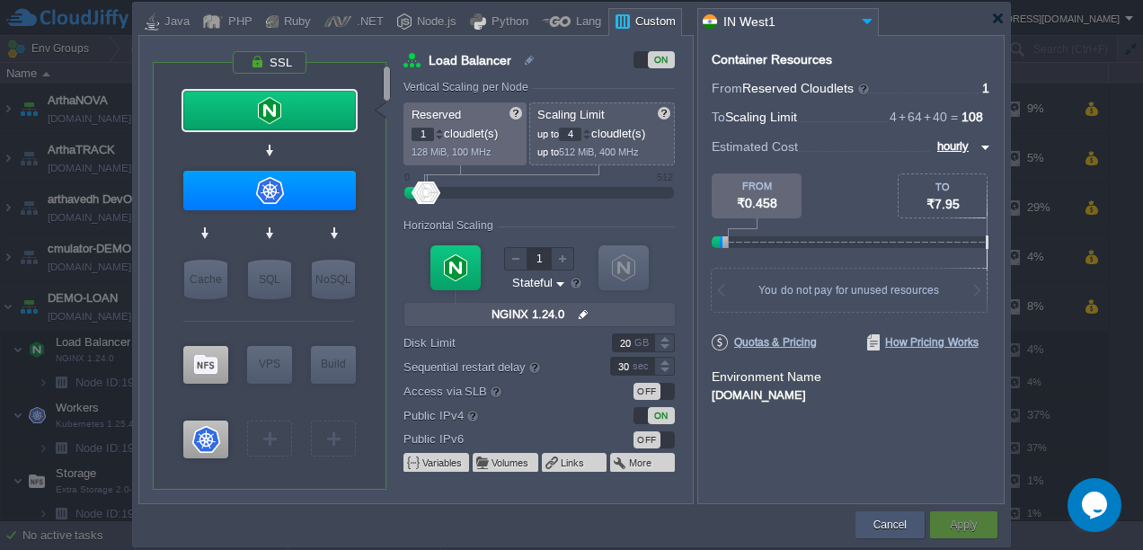
click at [888, 527] on button "Cancel" at bounding box center [890, 525] width 33 height 18
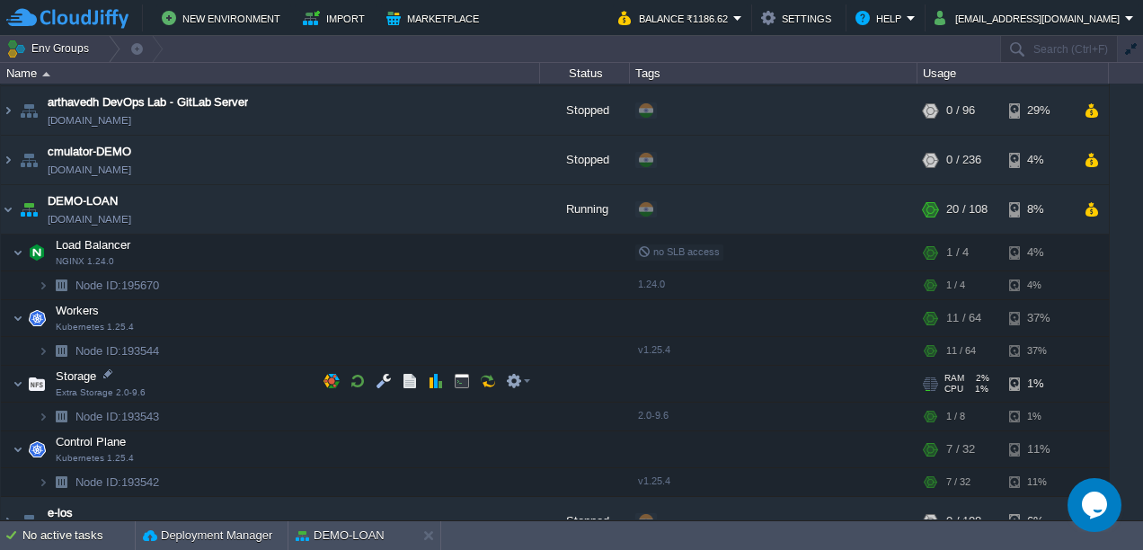
scroll to position [395, 0]
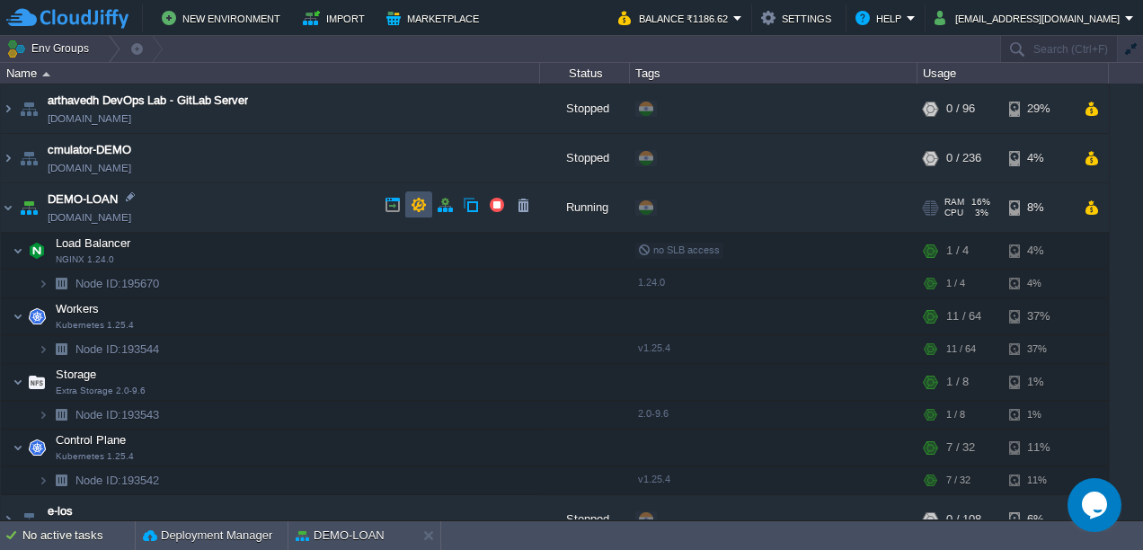
click at [422, 200] on button "button" at bounding box center [419, 205] width 16 height 16
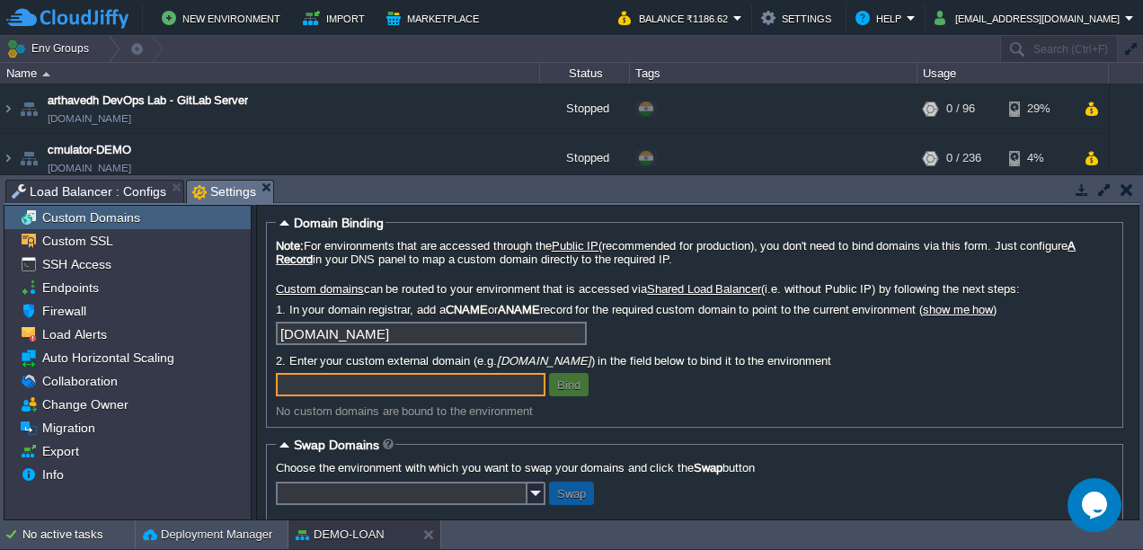
scroll to position [25, 0]
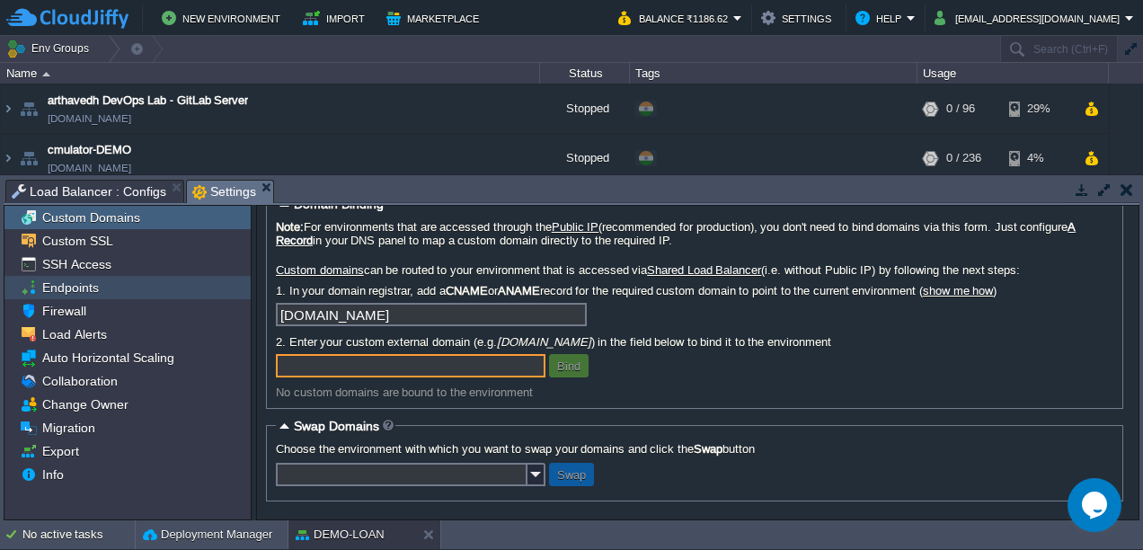
click at [66, 288] on span "Endpoints" at bounding box center [70, 288] width 63 height 16
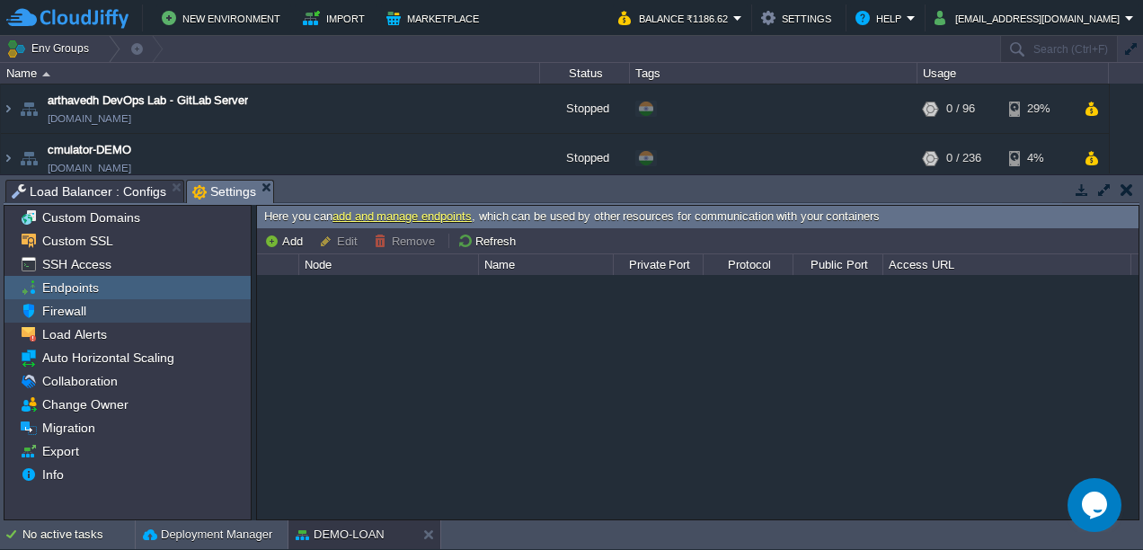
click at [64, 310] on span "Firewall" at bounding box center [64, 311] width 50 height 16
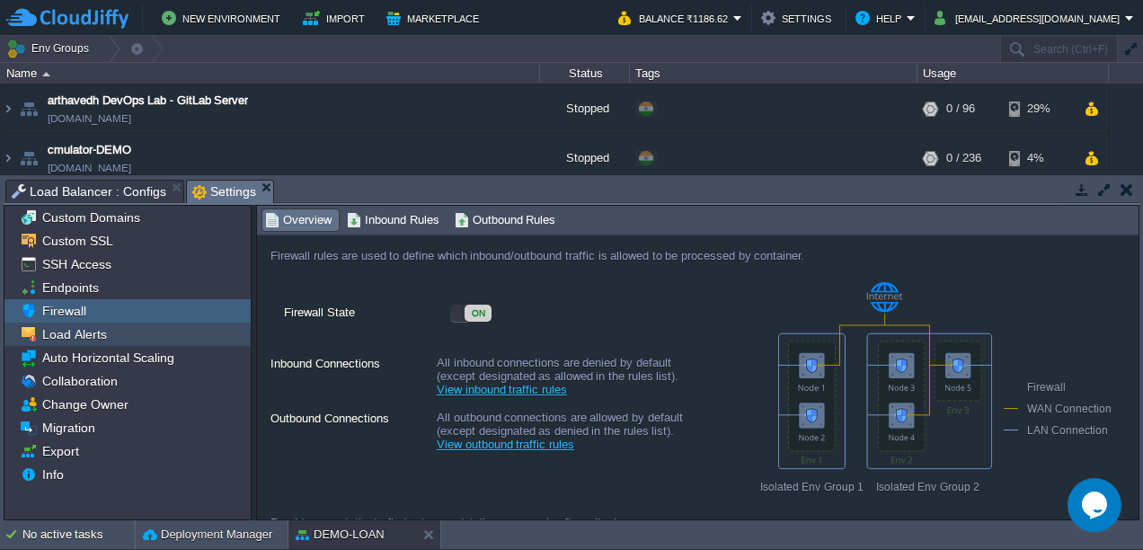
click at [76, 324] on div "Load Alerts" at bounding box center [127, 334] width 246 height 23
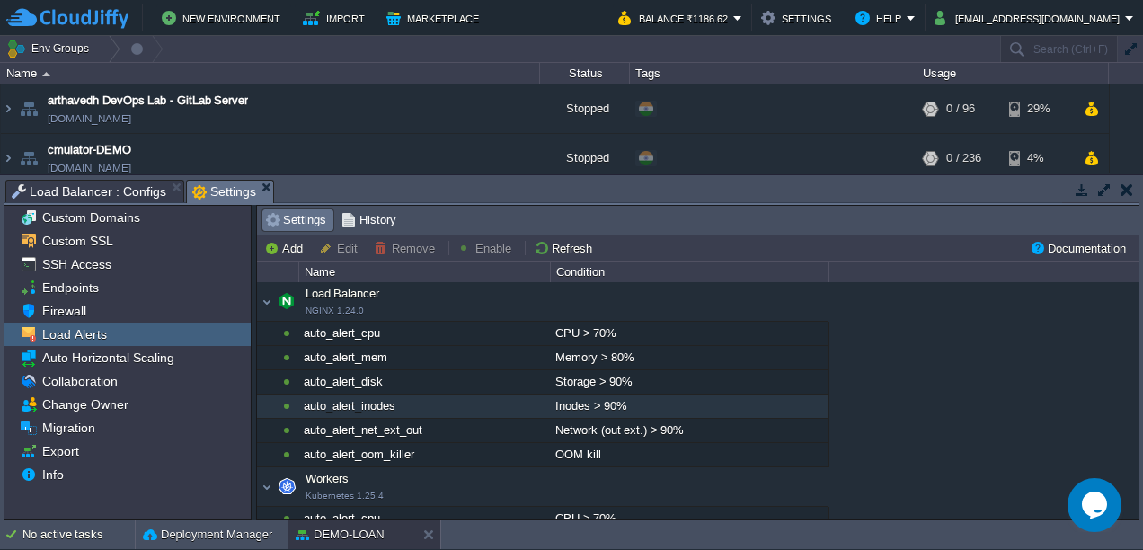
scroll to position [493, 0]
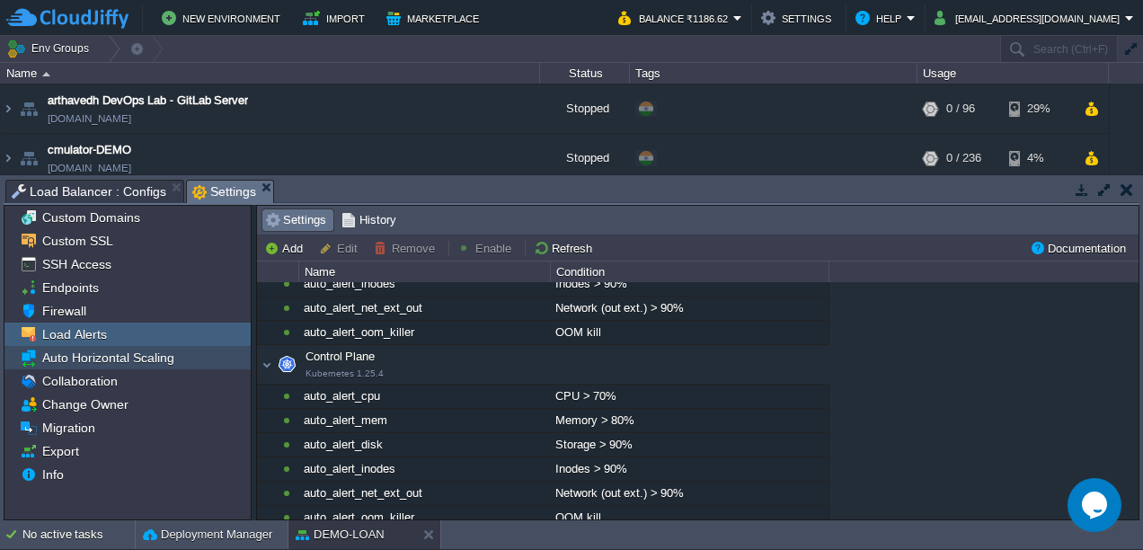
click at [120, 360] on span "Auto Horizontal Scaling" at bounding box center [108, 358] width 138 height 16
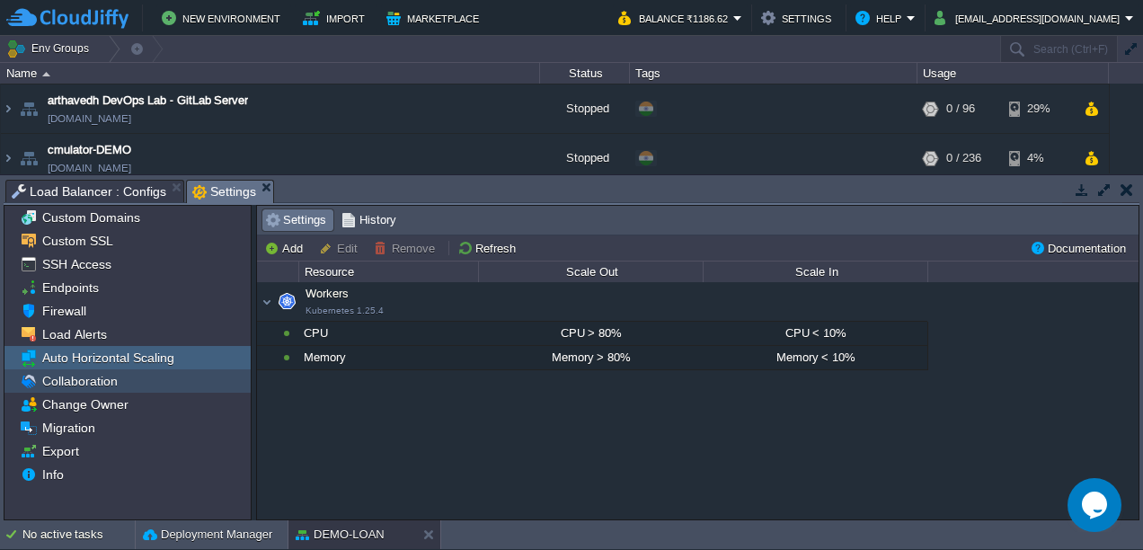
click at [102, 386] on span "Collaboration" at bounding box center [80, 381] width 82 height 16
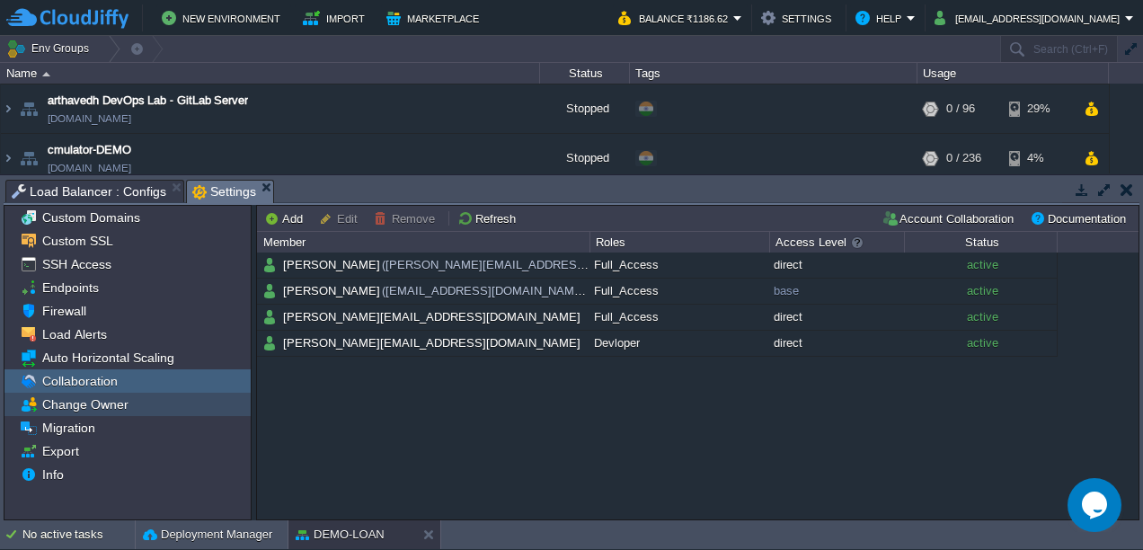
click at [72, 401] on span "Change Owner" at bounding box center [85, 404] width 93 height 16
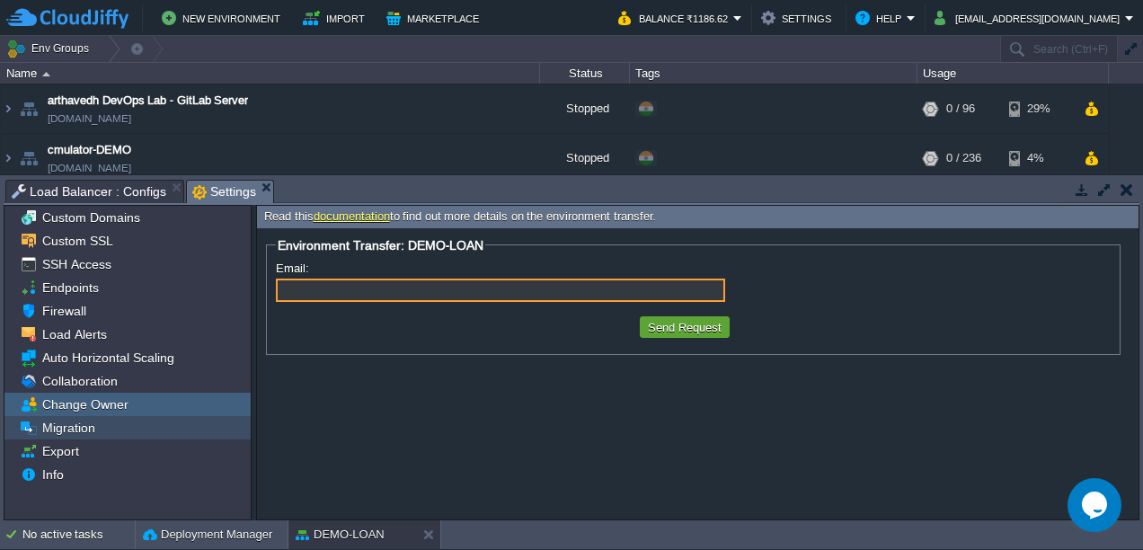
click at [61, 427] on span "Migration" at bounding box center [68, 428] width 59 height 16
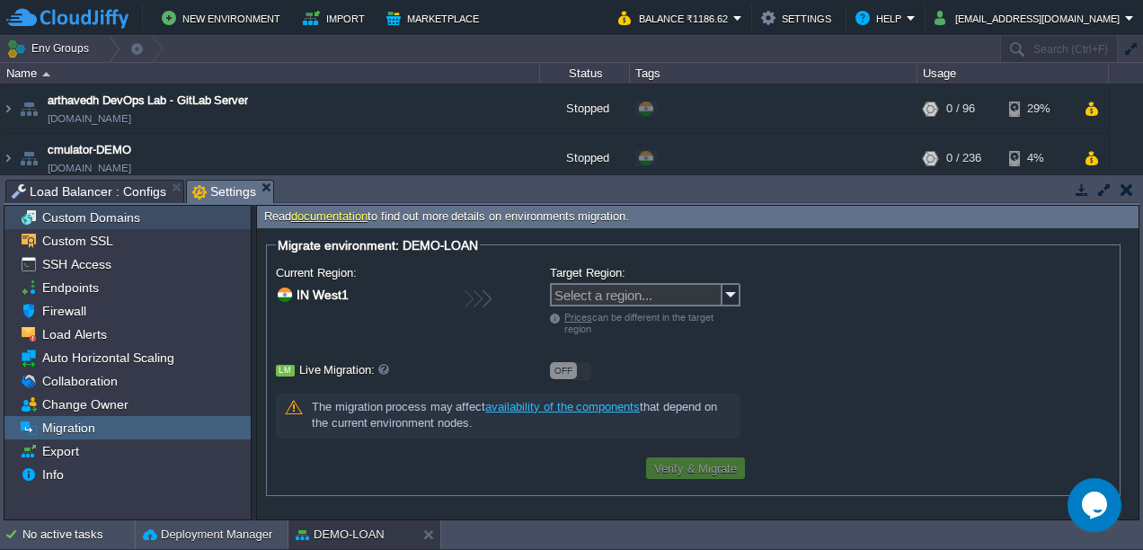
click at [81, 212] on span "Custom Domains" at bounding box center [91, 217] width 104 height 16
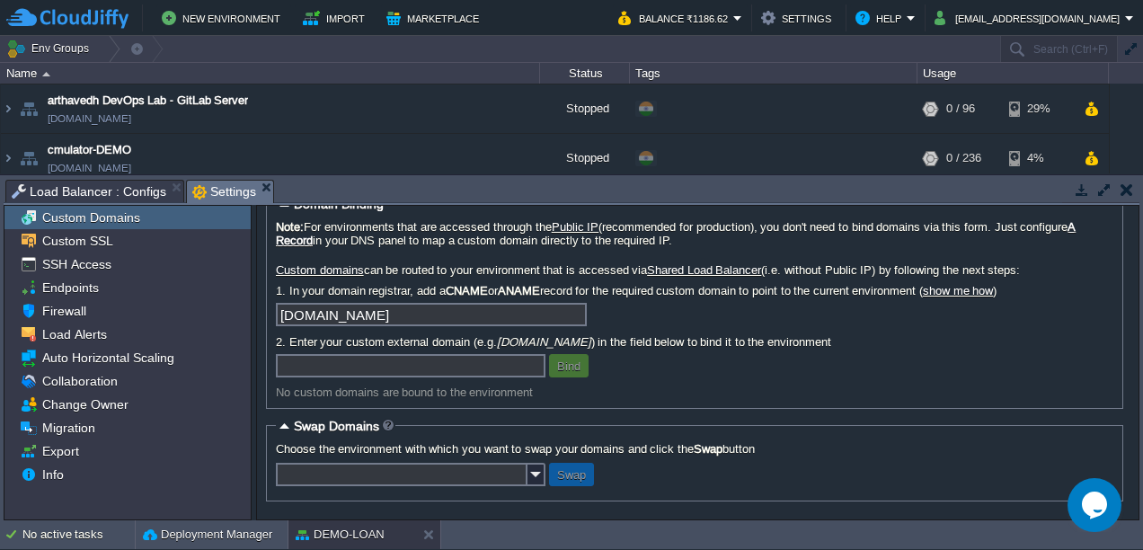
click at [357, 369] on input "text" at bounding box center [411, 365] width 270 height 23
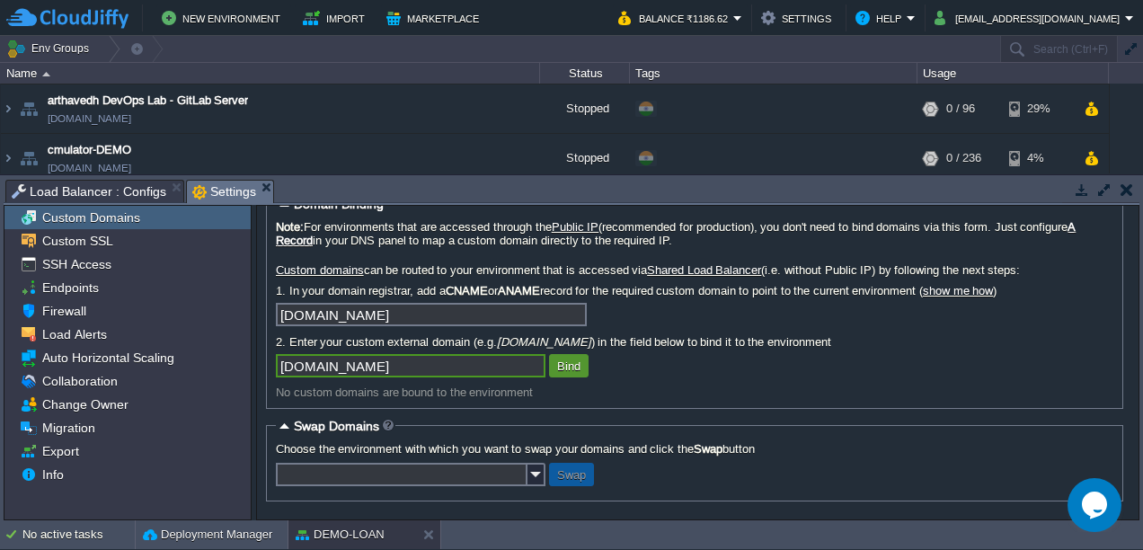
type input "[DOMAIN_NAME]"
click at [553, 364] on button "Bind" at bounding box center [569, 366] width 34 height 16
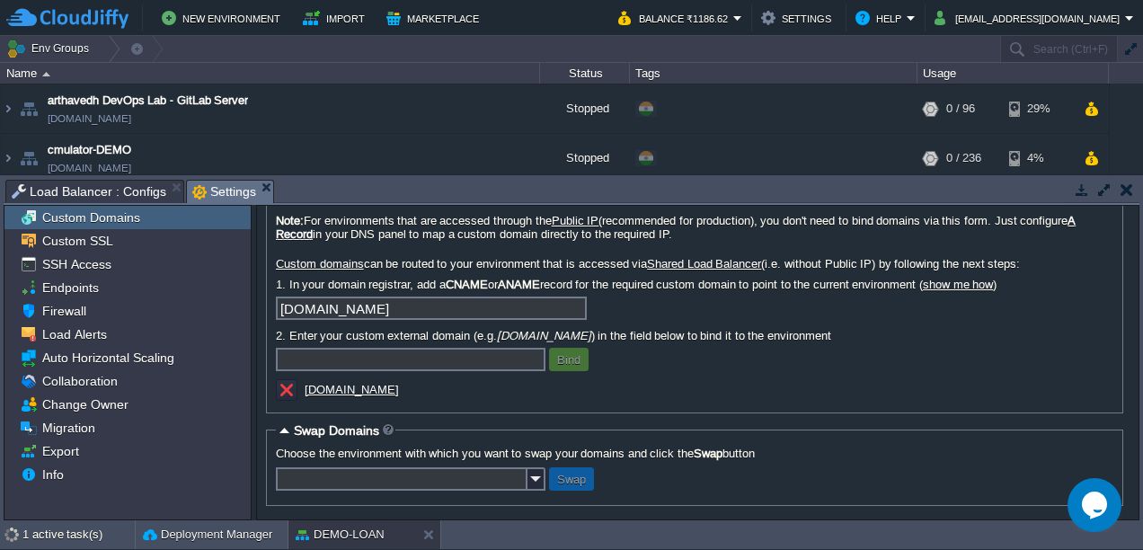
scroll to position [25, 0]
click at [280, 391] on button "button" at bounding box center [287, 390] width 16 height 16
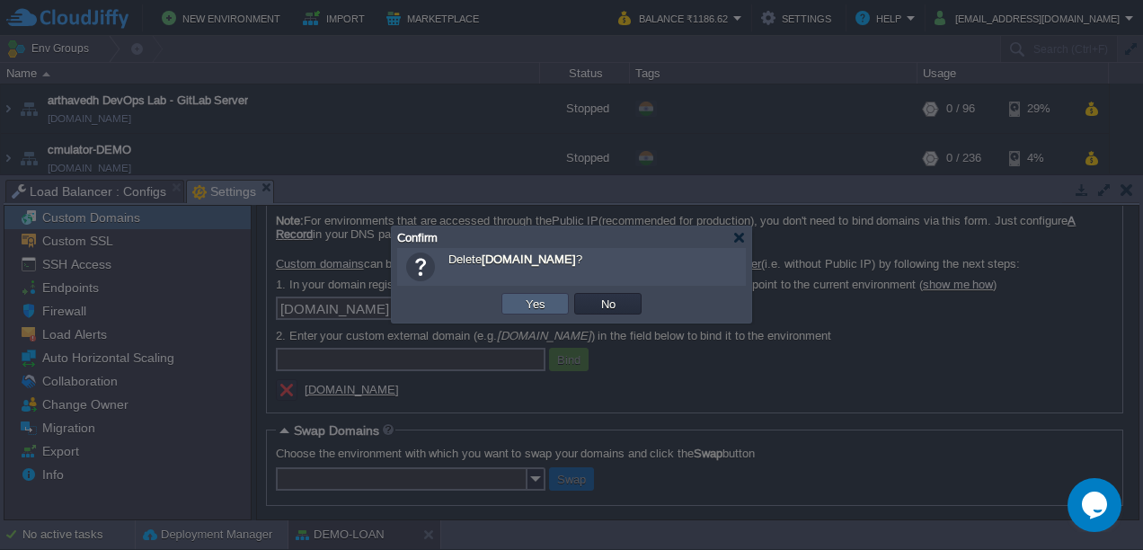
click at [526, 299] on button "Yes" at bounding box center [535, 304] width 31 height 16
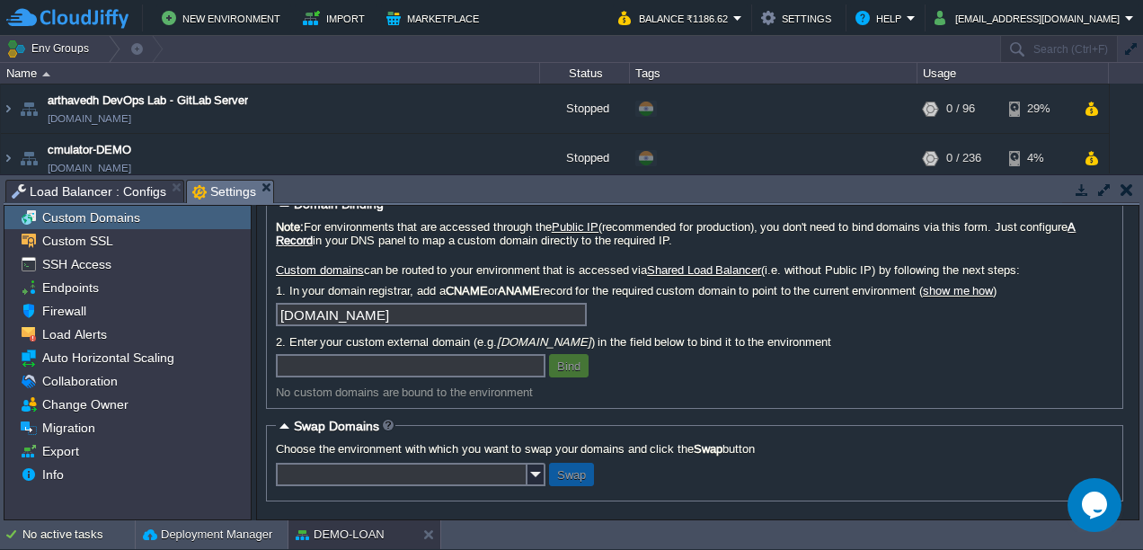
click at [1132, 191] on button "button" at bounding box center [1127, 190] width 13 height 16
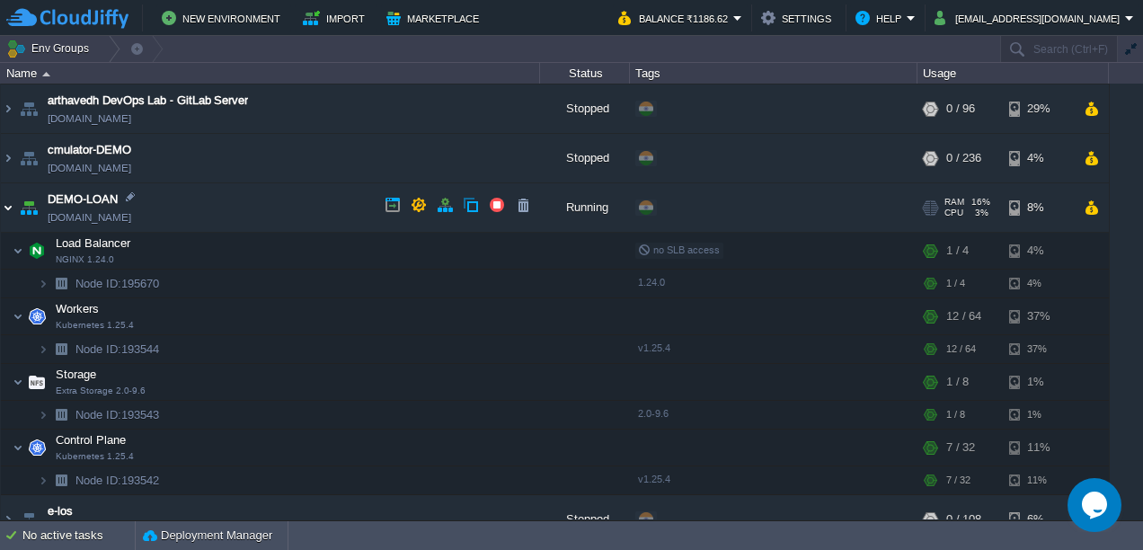
click at [11, 202] on img at bounding box center [8, 207] width 14 height 49
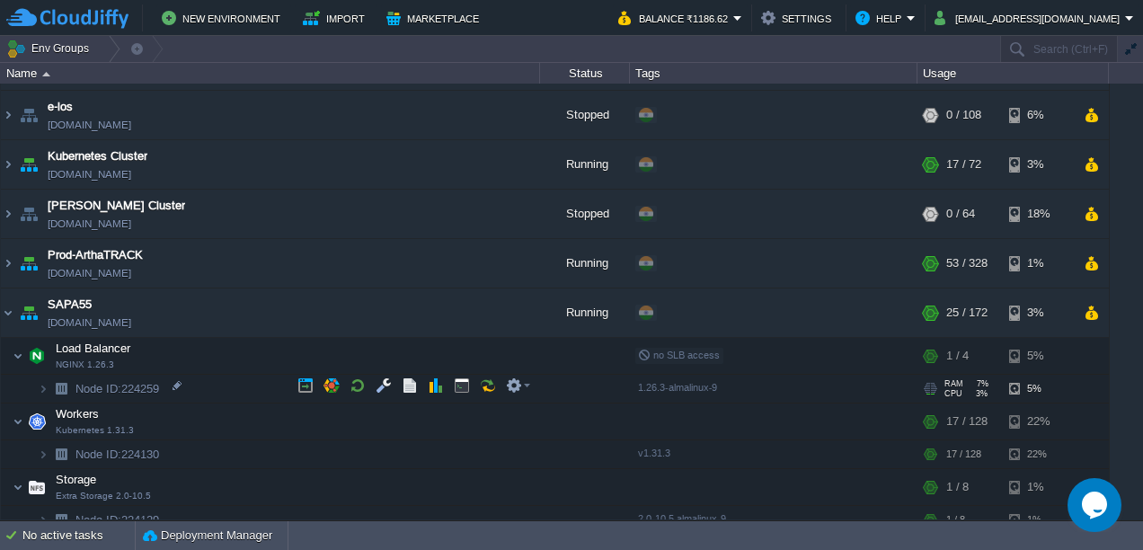
scroll to position [553, 0]
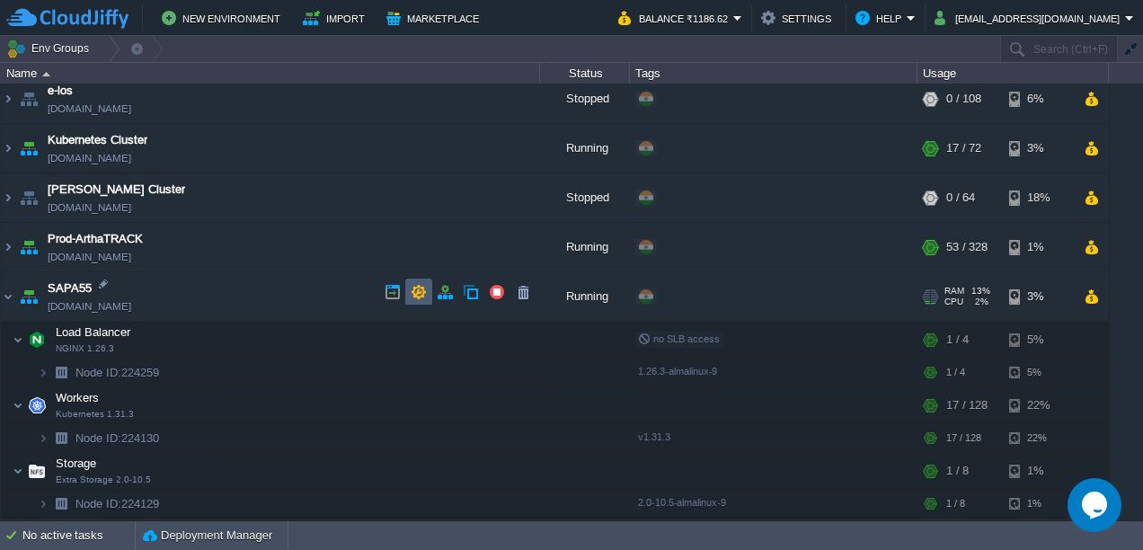
click at [417, 293] on button "button" at bounding box center [419, 292] width 16 height 16
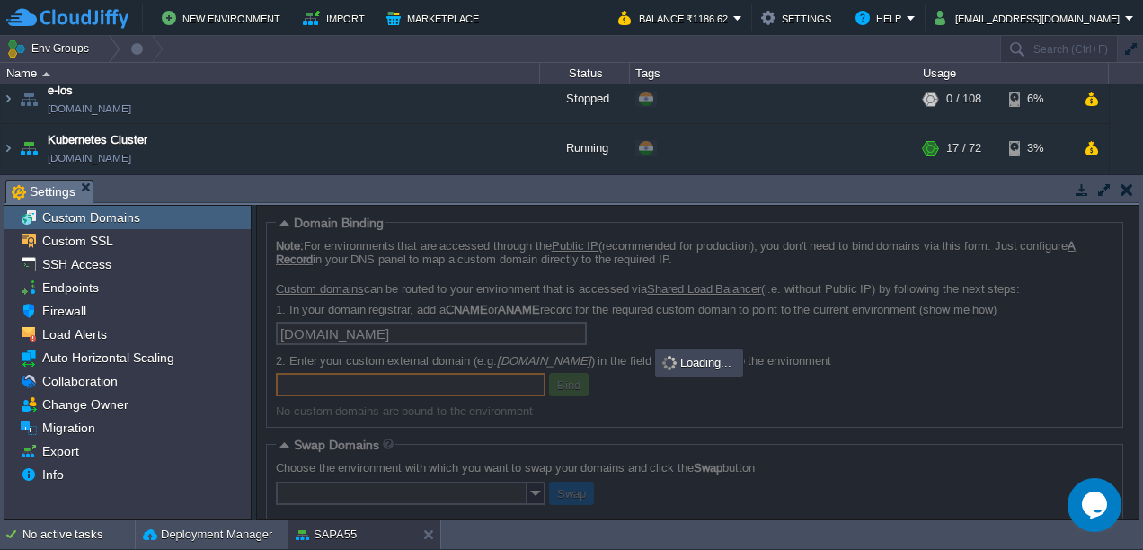
click at [365, 386] on input "text" at bounding box center [411, 384] width 270 height 23
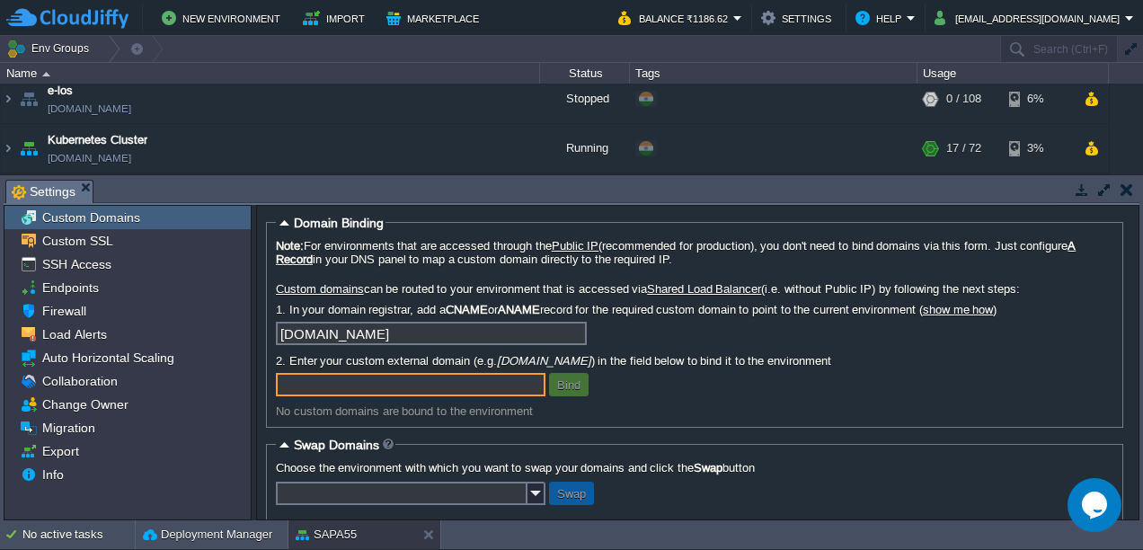
click at [365, 386] on input "text" at bounding box center [411, 384] width 270 height 23
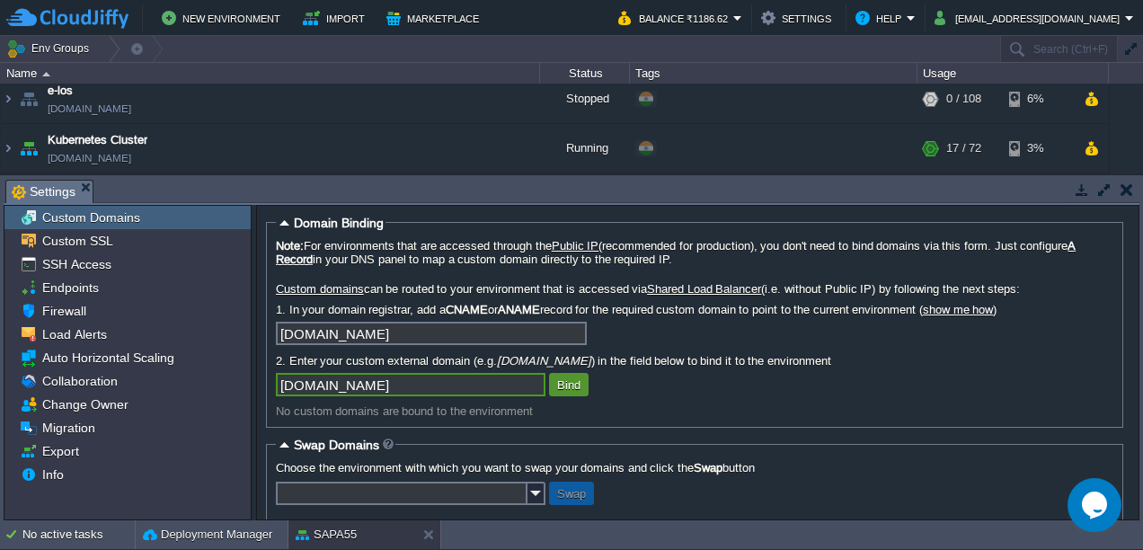
type input "[DOMAIN_NAME]"
click at [570, 384] on button "Bind" at bounding box center [569, 385] width 34 height 16
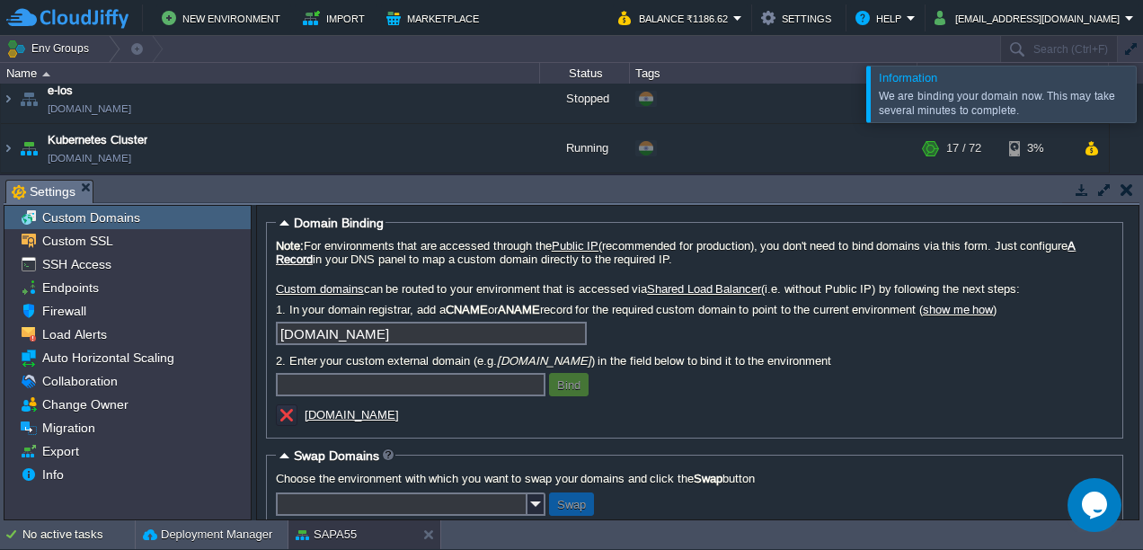
click at [1129, 189] on button "button" at bounding box center [1127, 190] width 13 height 16
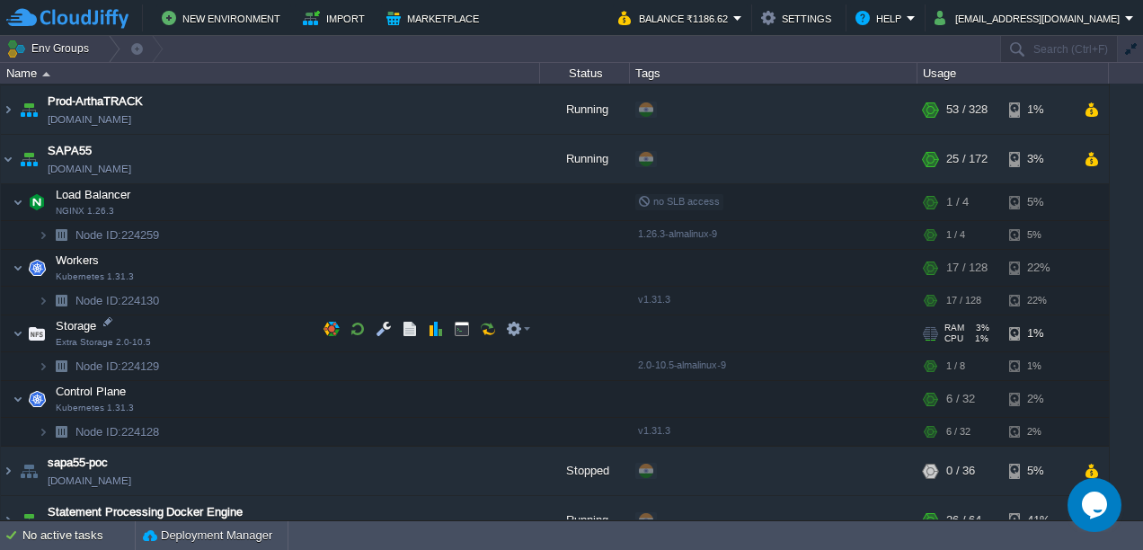
scroll to position [689, 0]
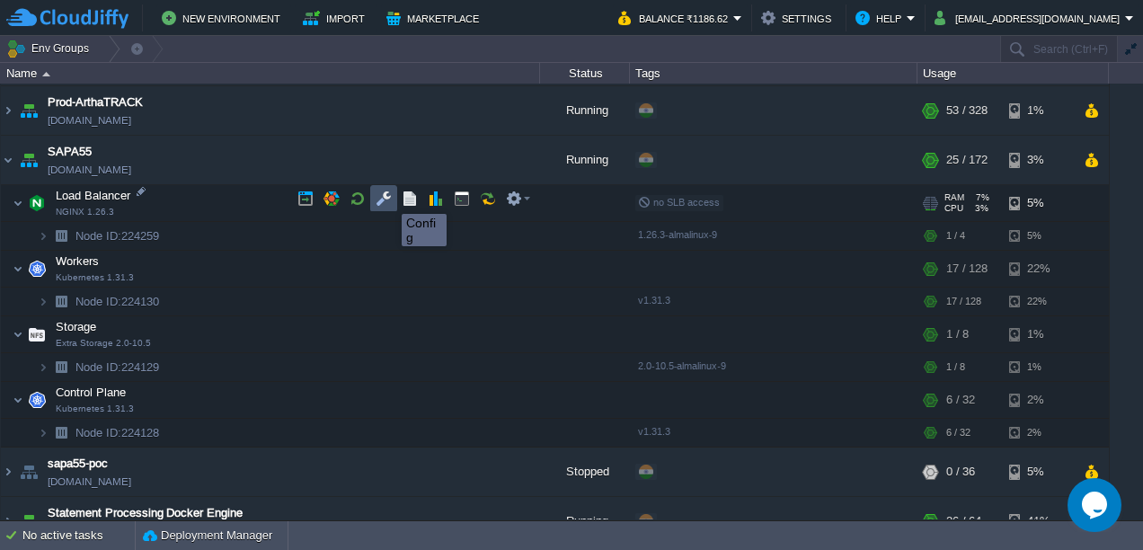
click at [389, 200] on button "button" at bounding box center [384, 199] width 16 height 16
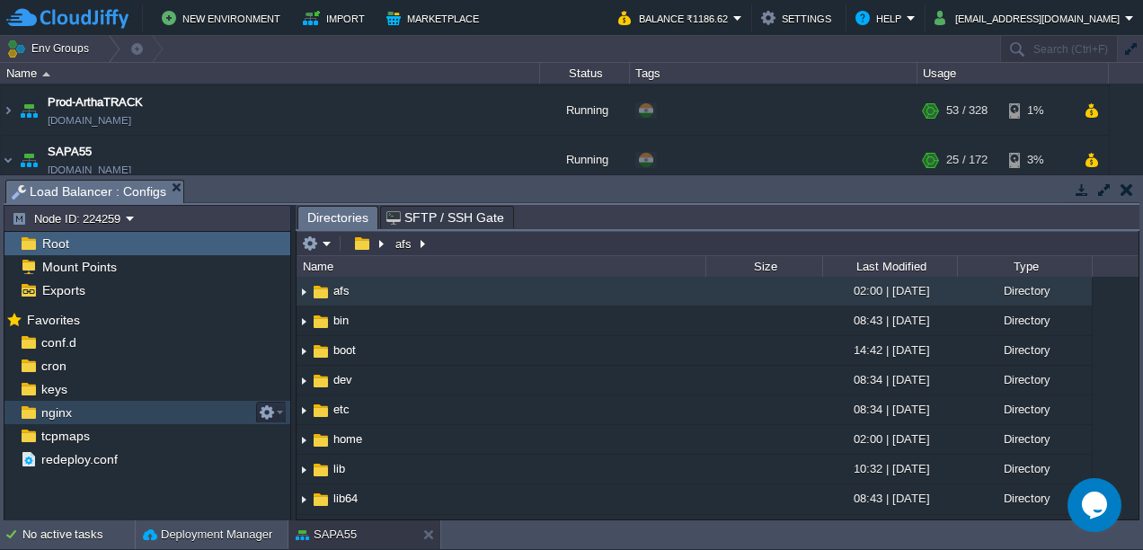
click at [68, 422] on div "nginx" at bounding box center [147, 412] width 286 height 23
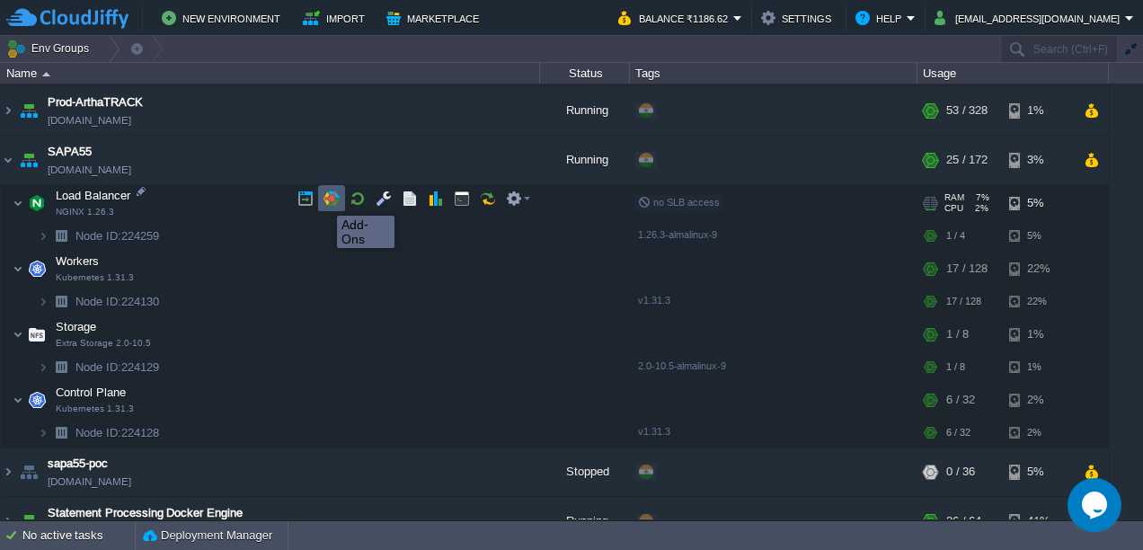
click at [324, 200] on button "button" at bounding box center [332, 199] width 16 height 16
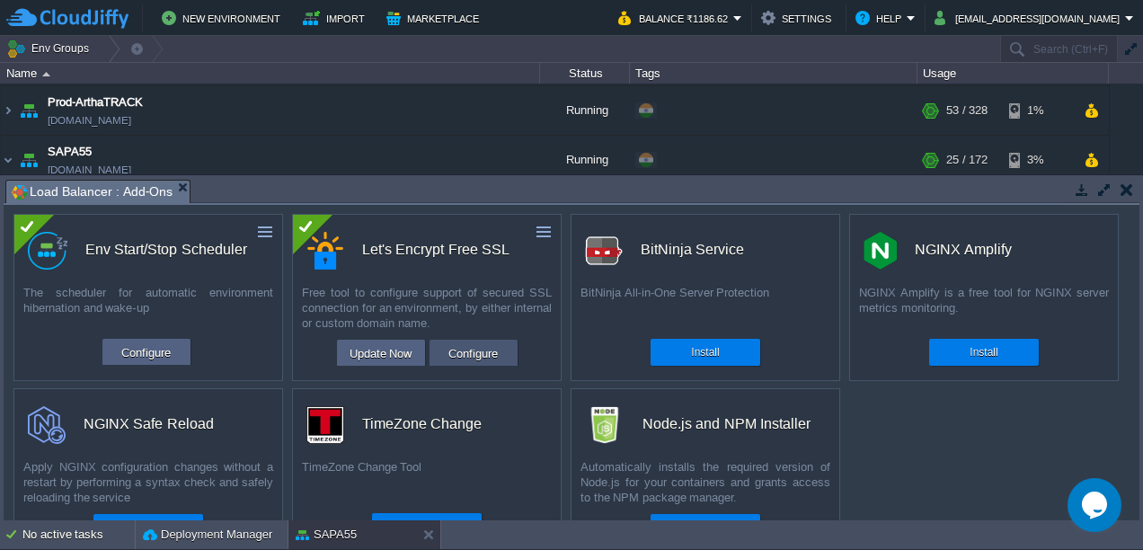
click at [466, 344] on button "Configure" at bounding box center [473, 353] width 60 height 22
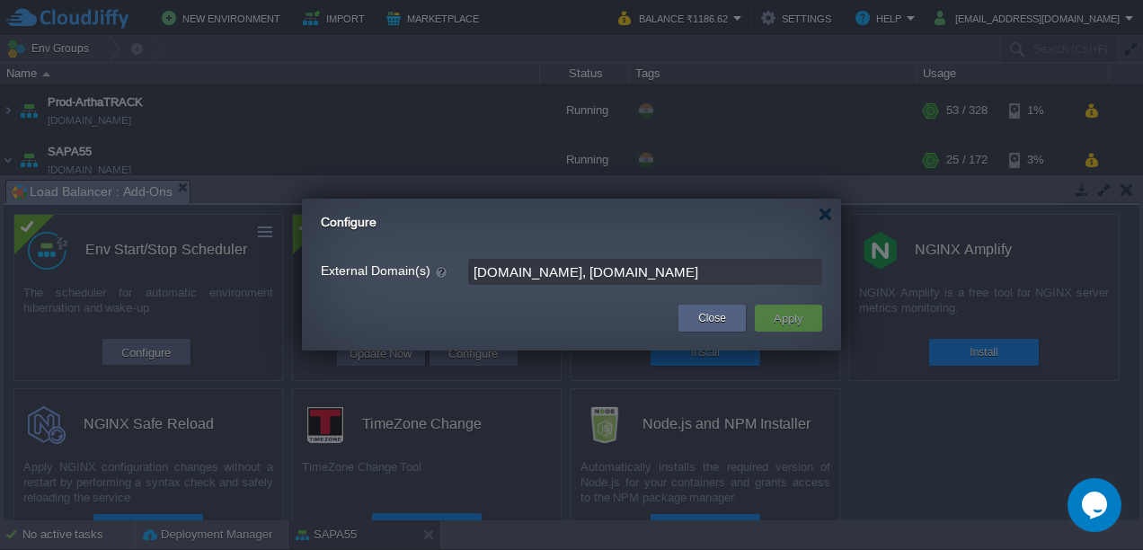
click at [582, 270] on input "[DOMAIN_NAME], [DOMAIN_NAME]" at bounding box center [645, 272] width 354 height 26
type input "[DOMAIN_NAME]"
click at [783, 315] on button "Apply" at bounding box center [788, 318] width 40 height 22
